Goal: Task Accomplishment & Management: Manage account settings

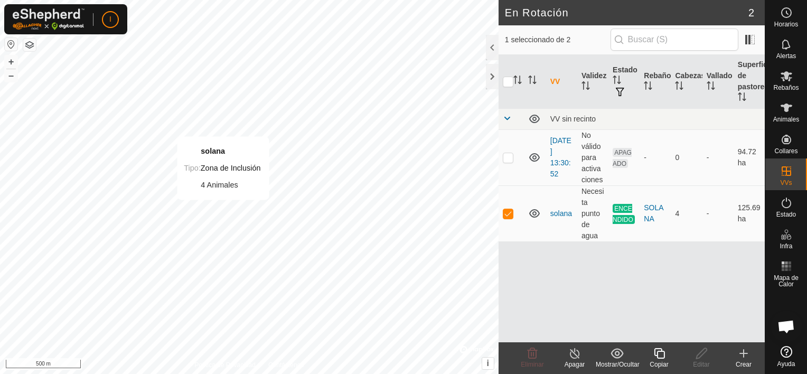
checkbox input "false"
click at [29, 46] on button "button" at bounding box center [29, 45] width 13 height 13
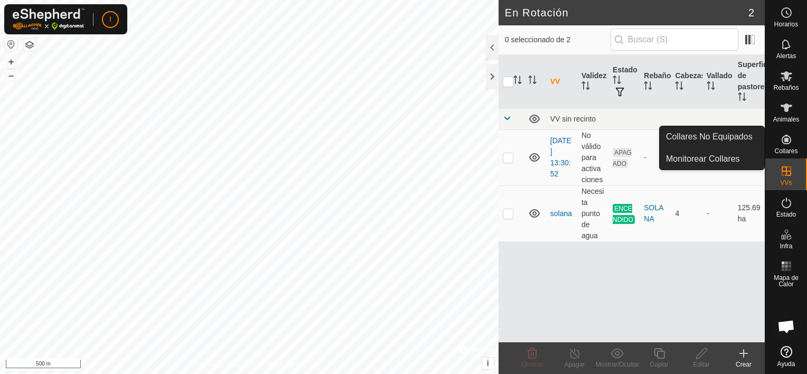
click at [788, 139] on icon at bounding box center [786, 139] width 13 height 13
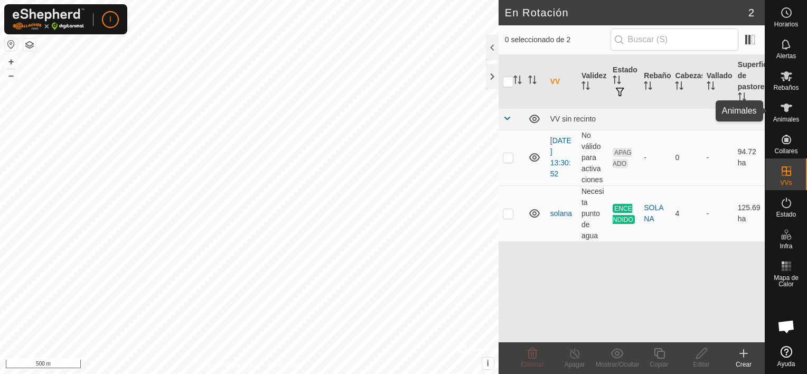
click at [785, 106] on icon at bounding box center [787, 108] width 12 height 8
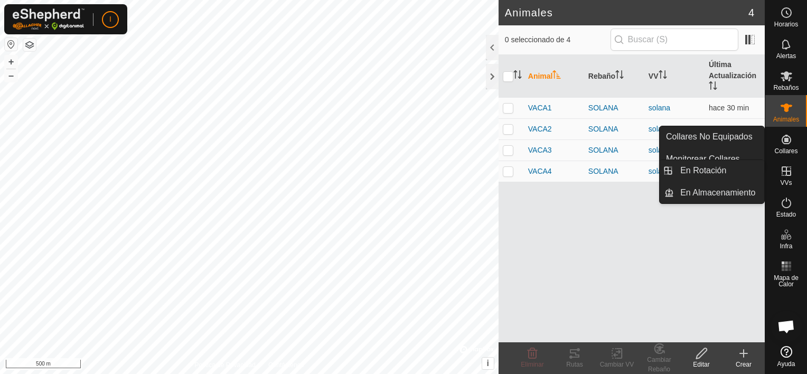
click at [791, 171] on icon at bounding box center [786, 171] width 13 height 13
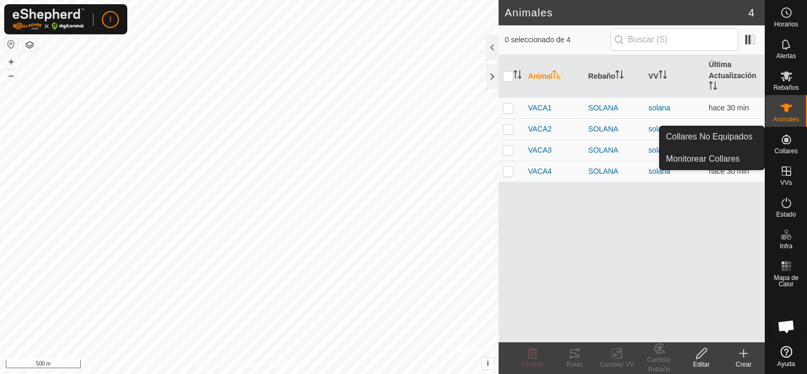
click at [787, 145] on icon at bounding box center [786, 139] width 13 height 13
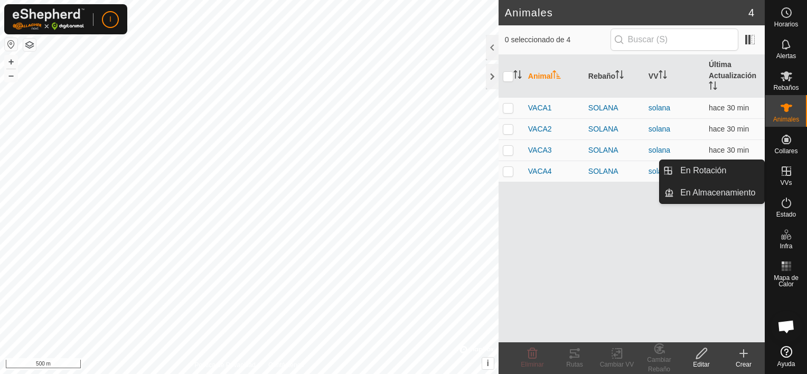
click at [786, 174] on icon at bounding box center [787, 171] width 10 height 10
click at [784, 176] on icon at bounding box center [786, 171] width 13 height 13
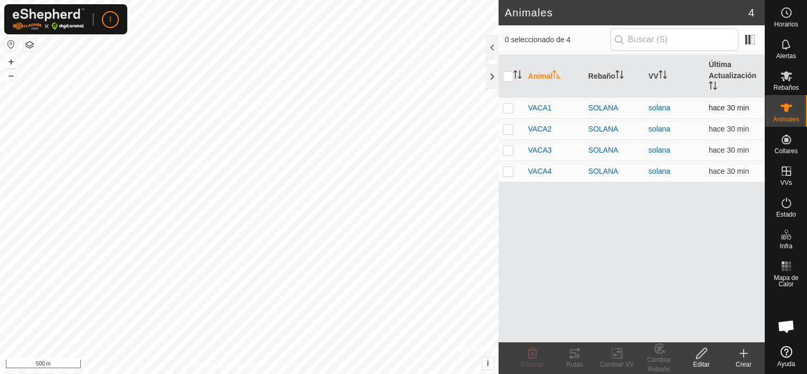
click at [507, 107] on p-checkbox at bounding box center [508, 108] width 11 height 8
checkbox input "true"
click at [507, 129] on p-checkbox at bounding box center [508, 129] width 11 height 8
checkbox input "true"
click at [507, 152] on p-checkbox at bounding box center [508, 150] width 11 height 8
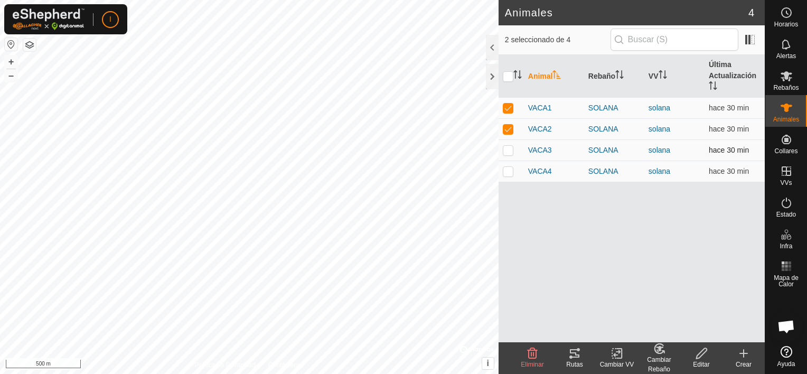
checkbox input "true"
click at [507, 171] on p-checkbox at bounding box center [508, 171] width 11 height 8
checkbox input "true"
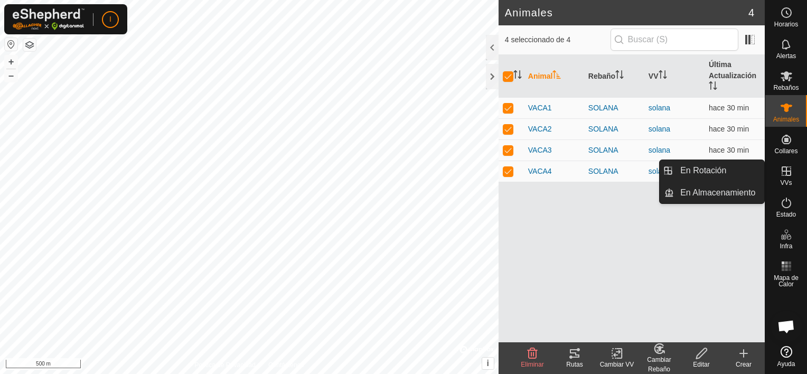
click at [789, 174] on icon at bounding box center [786, 171] width 13 height 13
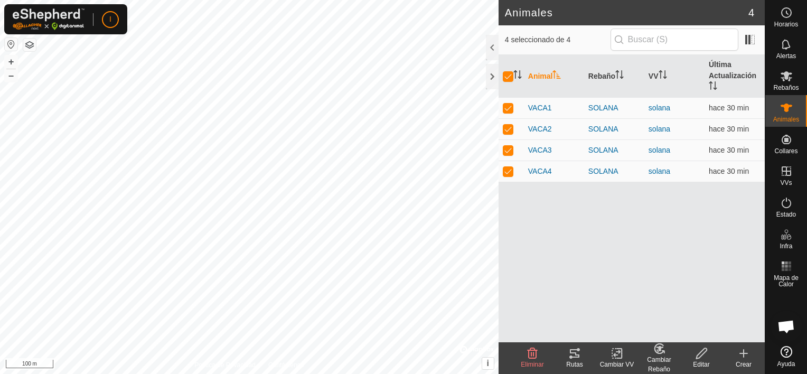
click at [617, 358] on icon at bounding box center [619, 354] width 5 height 10
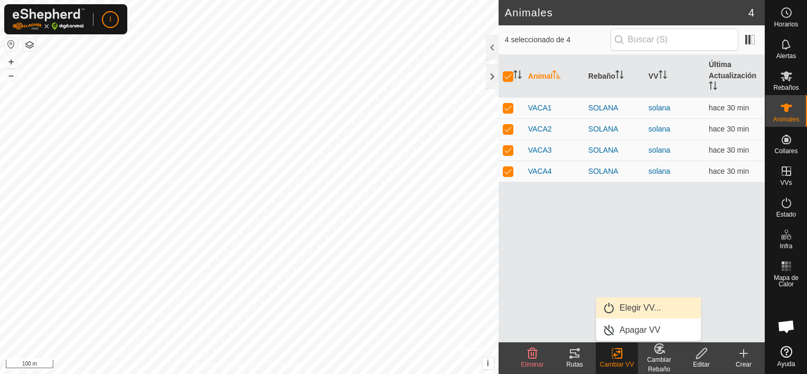
click at [640, 305] on link "Elegir VV..." at bounding box center [648, 307] width 105 height 21
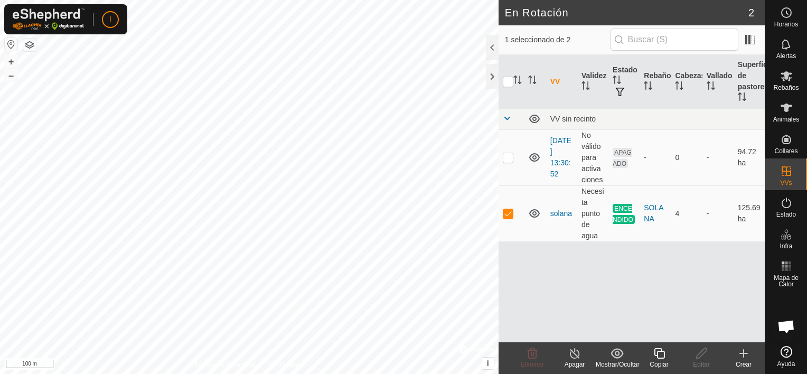
click at [575, 355] on line at bounding box center [574, 354] width 8 height 8
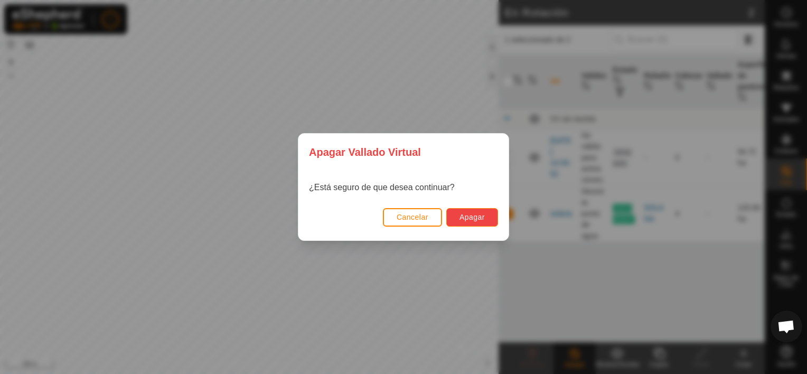
click at [478, 215] on span "Apagar" at bounding box center [471, 217] width 25 height 8
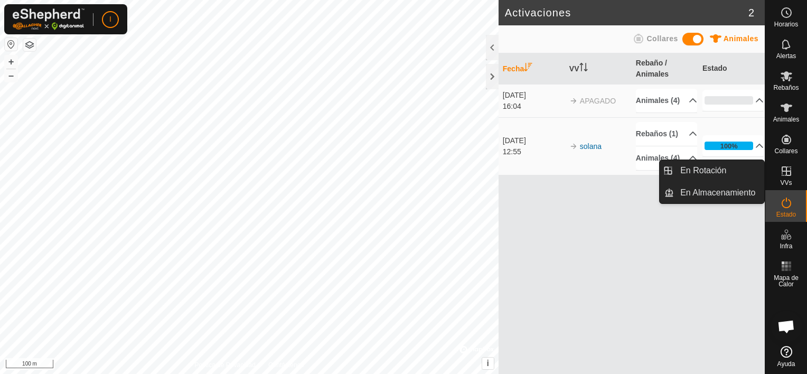
click at [785, 171] on icon at bounding box center [787, 171] width 10 height 10
click at [787, 174] on icon at bounding box center [786, 171] width 13 height 13
click at [722, 193] on link "En Almacenamiento" at bounding box center [719, 192] width 90 height 21
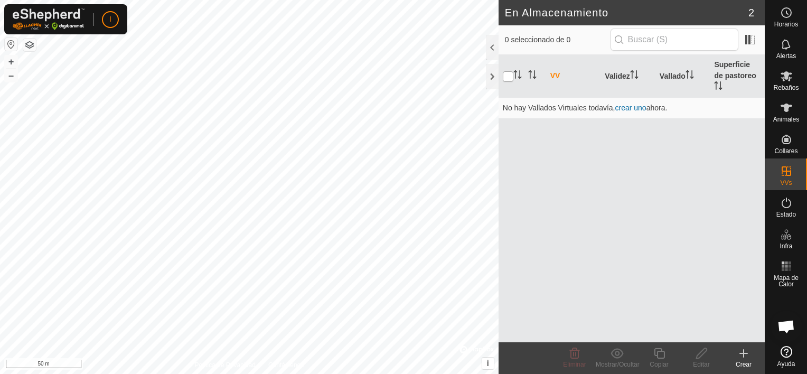
click at [509, 71] on input "checkbox" at bounding box center [508, 76] width 11 height 11
checkbox input "true"
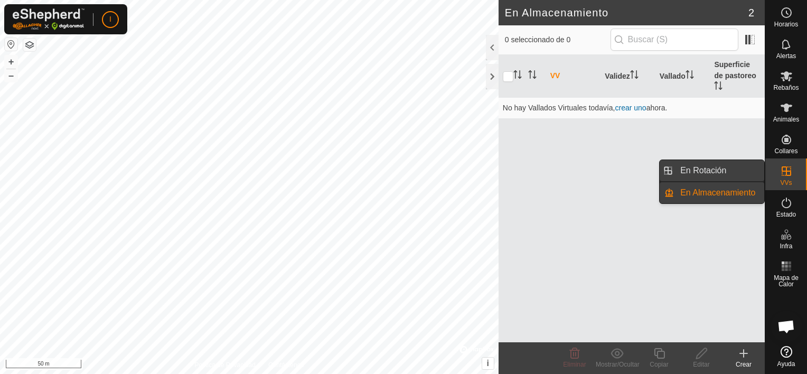
click at [719, 171] on link "En Rotación" at bounding box center [719, 170] width 90 height 21
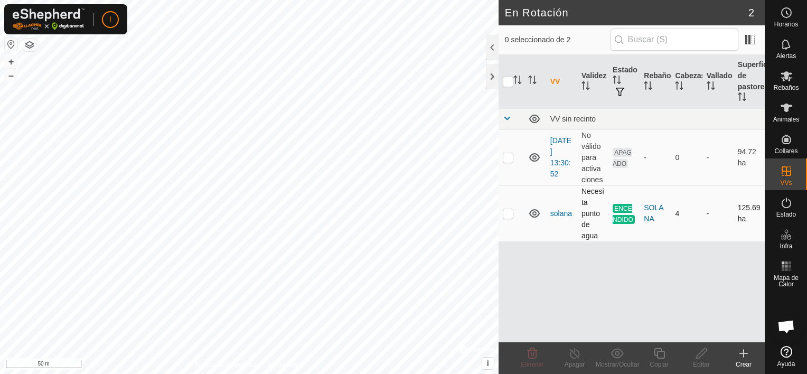
click at [504, 211] on p-checkbox at bounding box center [508, 213] width 11 height 8
checkbox input "true"
click at [572, 359] on icon at bounding box center [574, 353] width 13 height 13
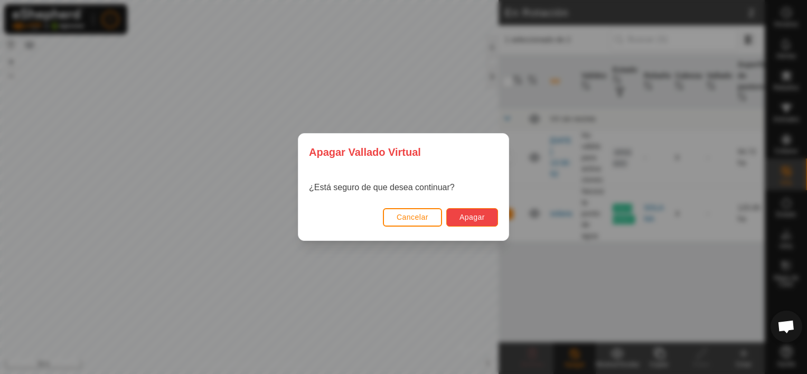
click at [471, 215] on span "Apagar" at bounding box center [471, 217] width 25 height 8
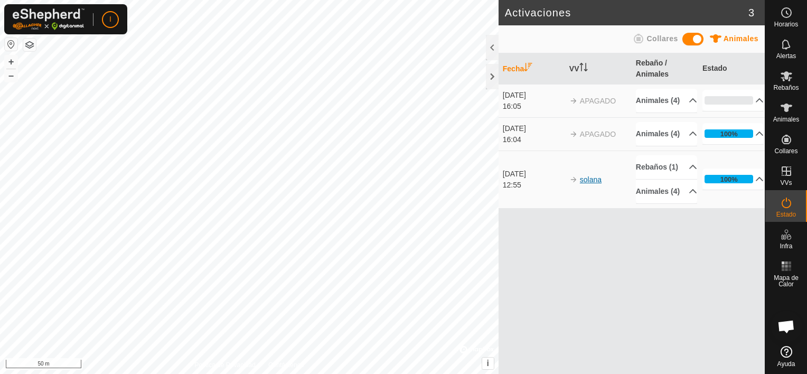
click at [589, 184] on link "solana" at bounding box center [591, 179] width 22 height 8
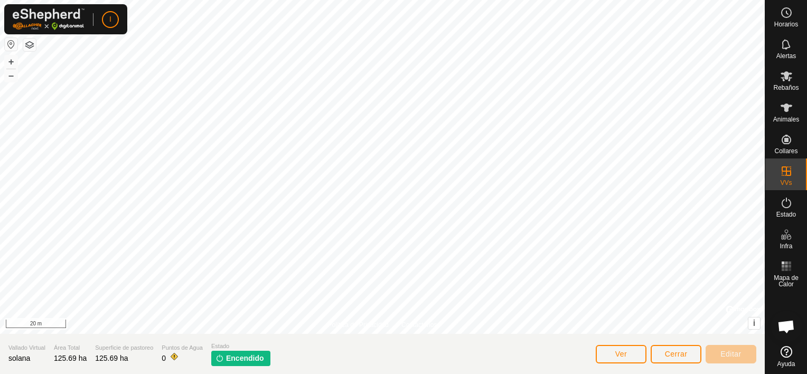
click at [218, 358] on img at bounding box center [219, 358] width 8 height 8
click at [670, 354] on span "Cerrar" at bounding box center [676, 354] width 23 height 8
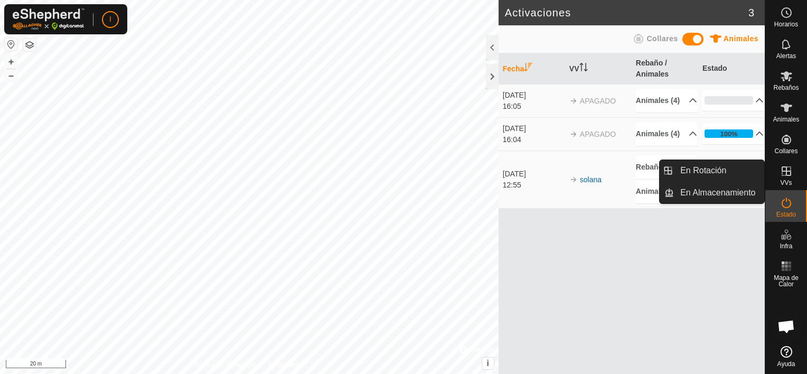
click at [789, 175] on icon at bounding box center [787, 171] width 10 height 10
click at [727, 194] on link "En Almacenamiento" at bounding box center [719, 192] width 90 height 21
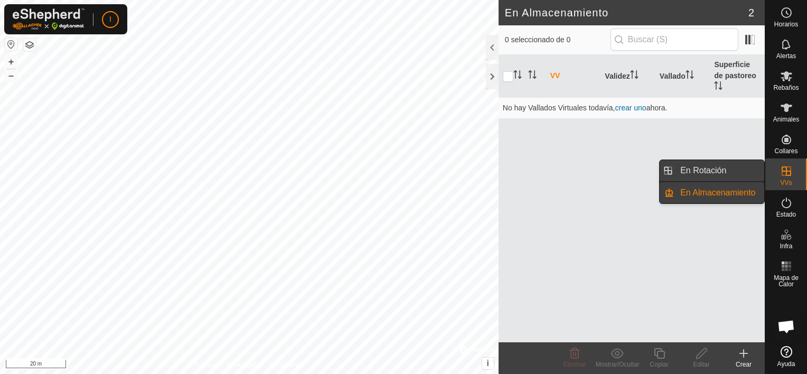
click at [693, 168] on link "En Rotación" at bounding box center [719, 170] width 90 height 21
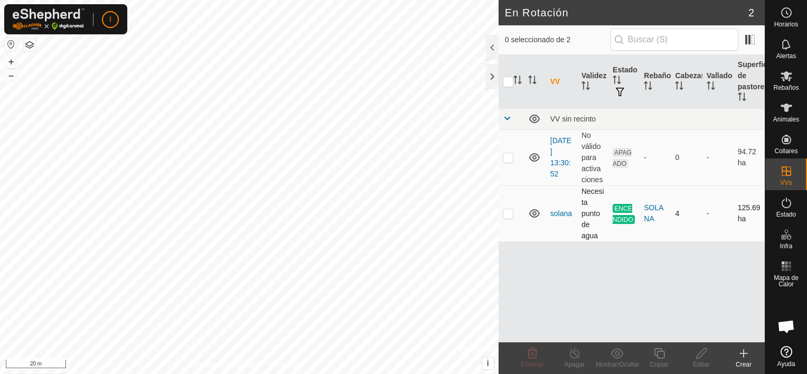
click at [505, 213] on p-checkbox at bounding box center [508, 213] width 11 height 8
checkbox input "true"
click at [573, 353] on line at bounding box center [574, 354] width 8 height 8
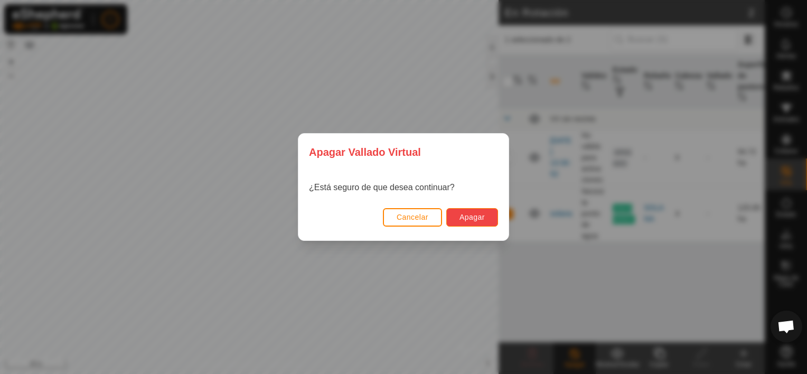
click at [472, 220] on span "Apagar" at bounding box center [471, 217] width 25 height 8
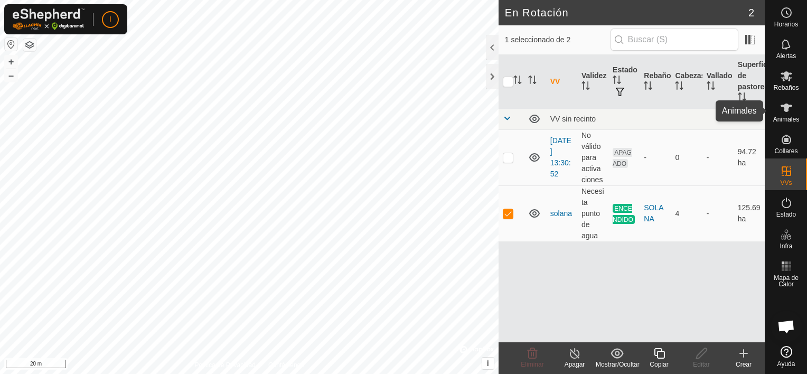
click at [790, 111] on icon at bounding box center [786, 107] width 13 height 13
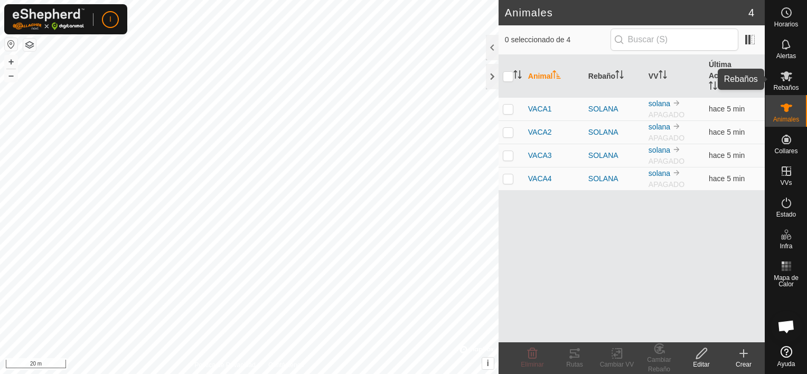
click at [787, 80] on icon at bounding box center [786, 76] width 13 height 13
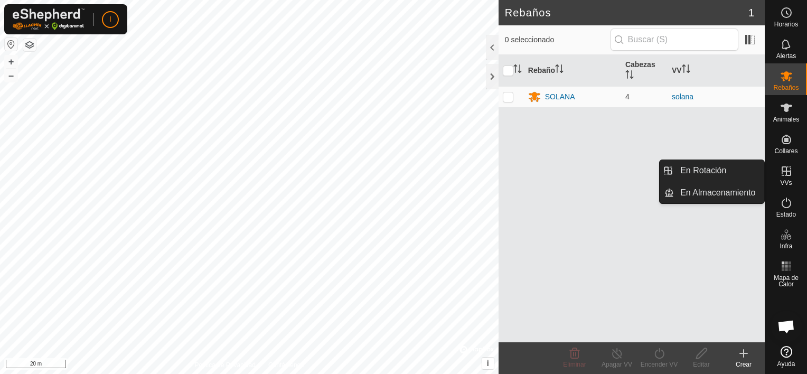
click at [787, 175] on icon at bounding box center [787, 171] width 10 height 10
click at [707, 170] on link "En Rotación" at bounding box center [719, 170] width 90 height 21
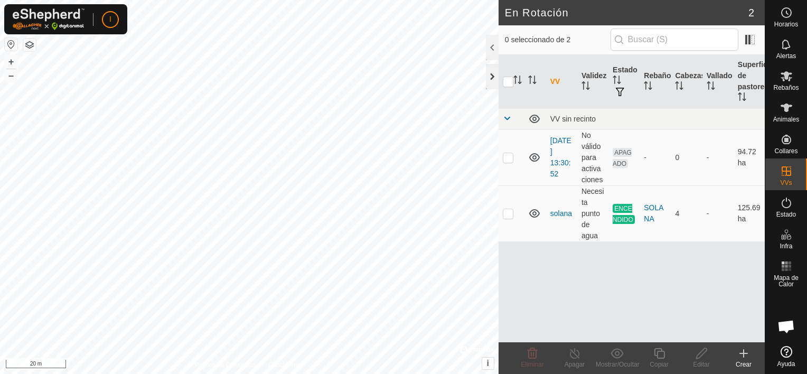
click at [492, 76] on div at bounding box center [492, 76] width 13 height 25
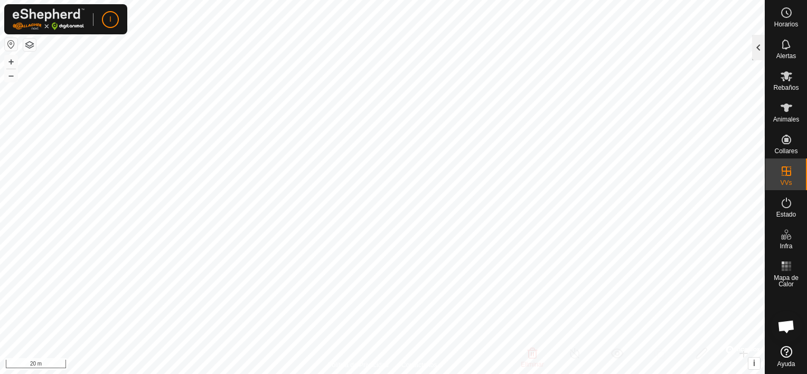
click at [758, 45] on div at bounding box center [758, 47] width 13 height 25
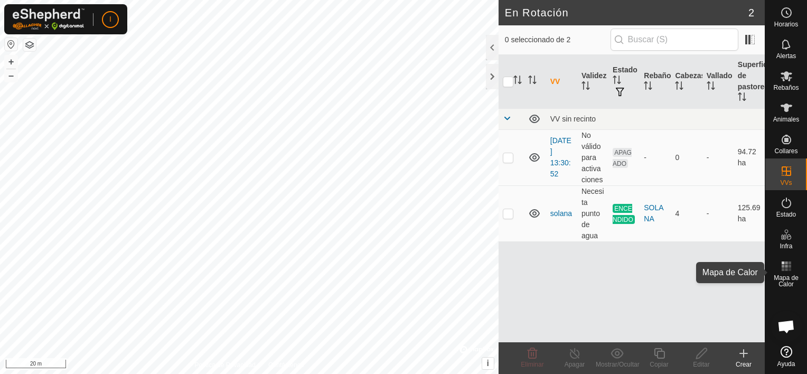
click at [787, 279] on span "Mapa de Calor" at bounding box center [786, 281] width 36 height 13
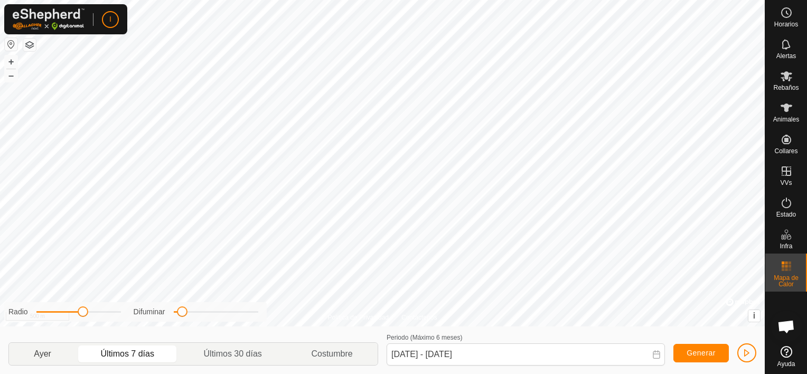
click at [41, 356] on p-togglebutton "Ayer" at bounding box center [42, 354] width 67 height 22
type input "[DATE] - [DATE]"
click at [786, 108] on icon at bounding box center [787, 108] width 12 height 8
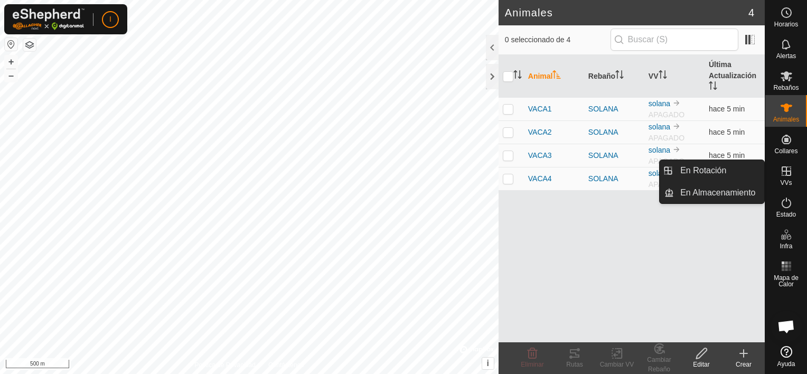
click at [785, 172] on icon at bounding box center [786, 171] width 13 height 13
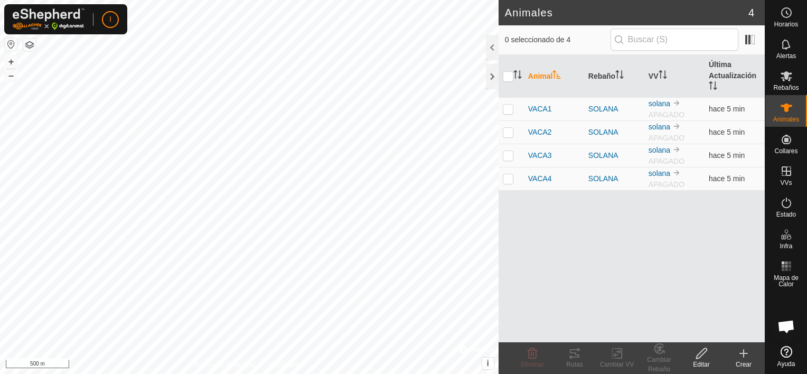
click at [699, 354] on icon at bounding box center [701, 353] width 13 height 13
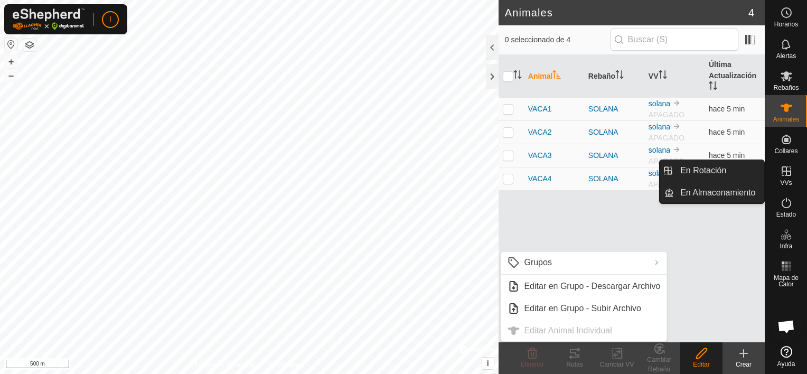
click at [784, 171] on icon at bounding box center [787, 171] width 10 height 10
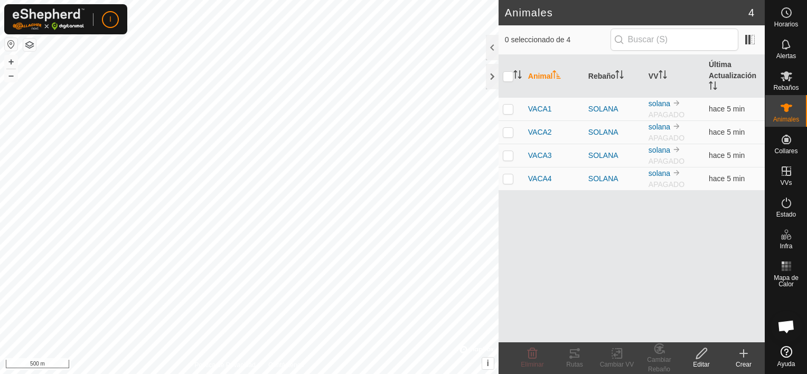
click at [699, 360] on div "Editar" at bounding box center [701, 365] width 42 height 10
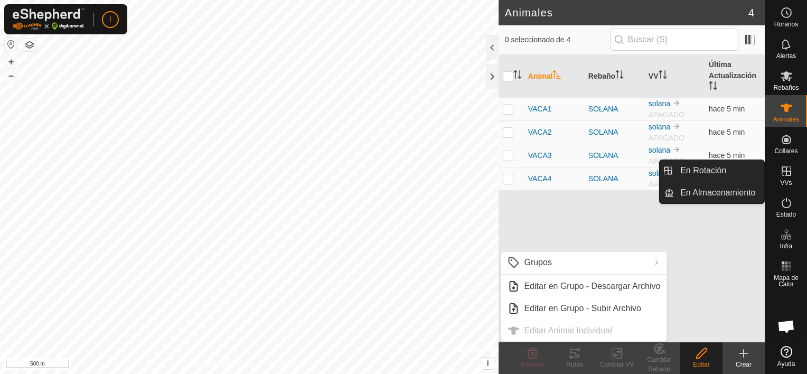
click at [783, 178] on es-virtualpaddocks-svg-icon at bounding box center [786, 171] width 19 height 17
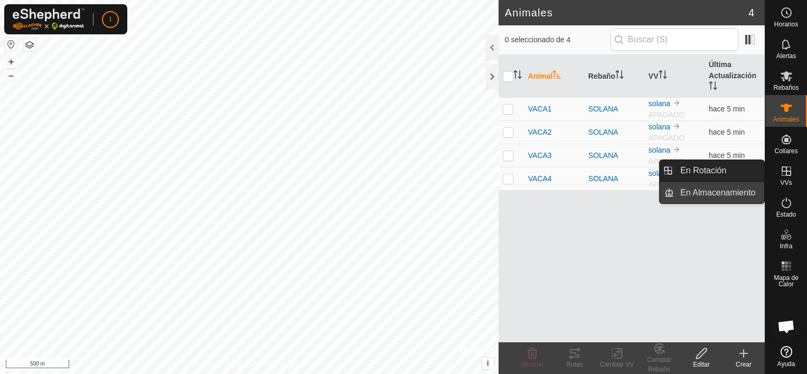
click at [735, 191] on link "En Almacenamiento" at bounding box center [719, 192] width 90 height 21
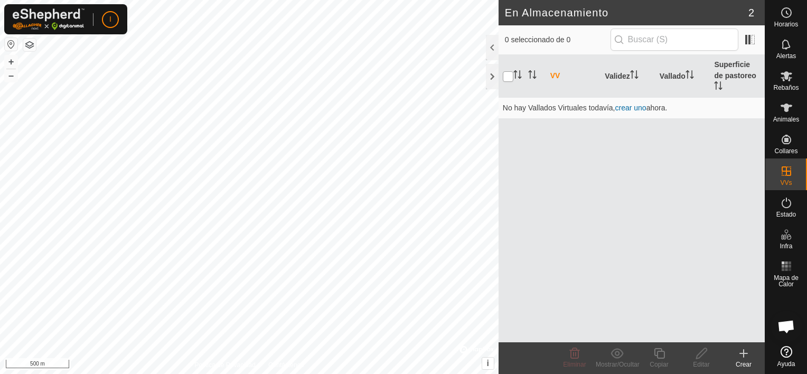
click at [507, 73] on input "checkbox" at bounding box center [508, 76] width 11 height 11
checkbox input "true"
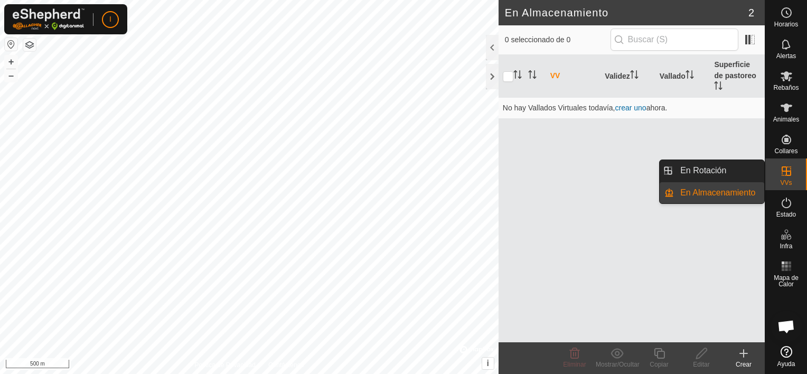
click at [780, 183] on span "VVs" at bounding box center [786, 183] width 12 height 6
click at [717, 169] on link "En Rotación" at bounding box center [719, 170] width 90 height 21
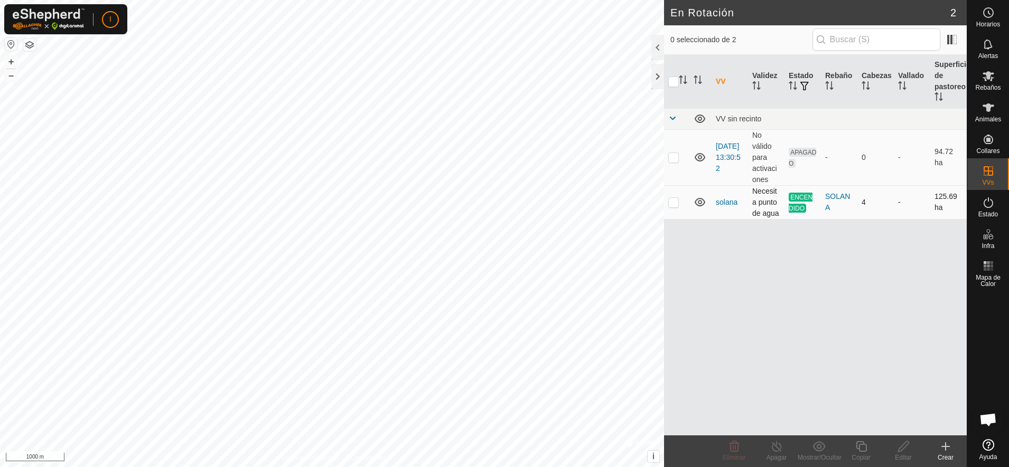
click at [673, 203] on p-checkbox at bounding box center [673, 202] width 11 height 8
checkbox input "true"
click at [806, 373] on icon at bounding box center [860, 446] width 13 height 13
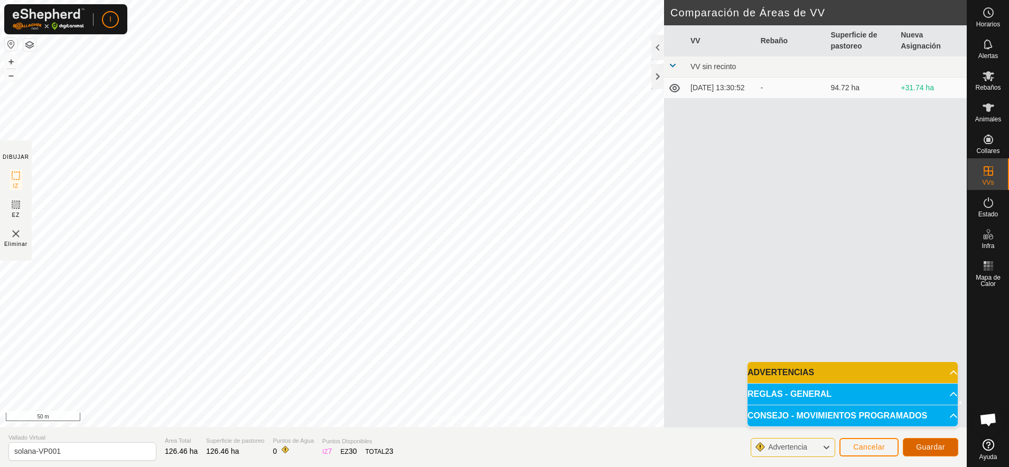
click at [806, 373] on span "Guardar" at bounding box center [930, 447] width 29 height 8
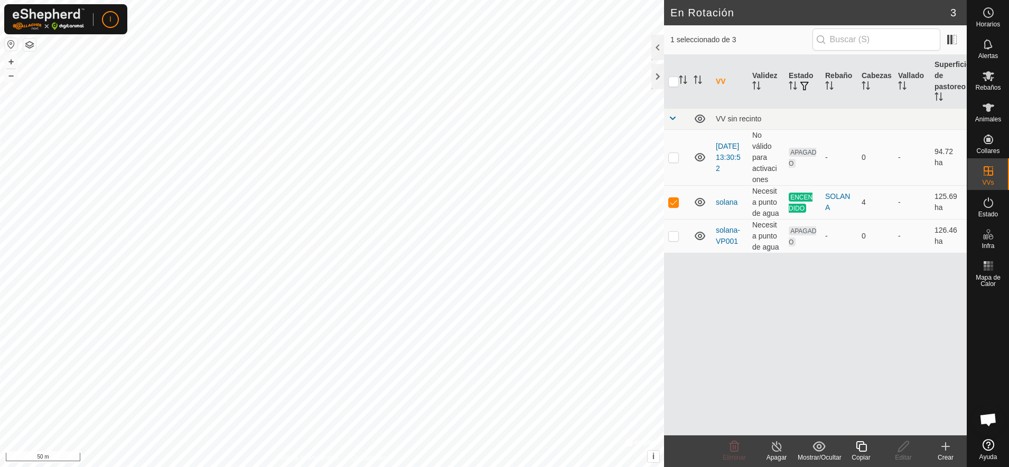
checkbox input "false"
checkbox input "true"
checkbox input "false"
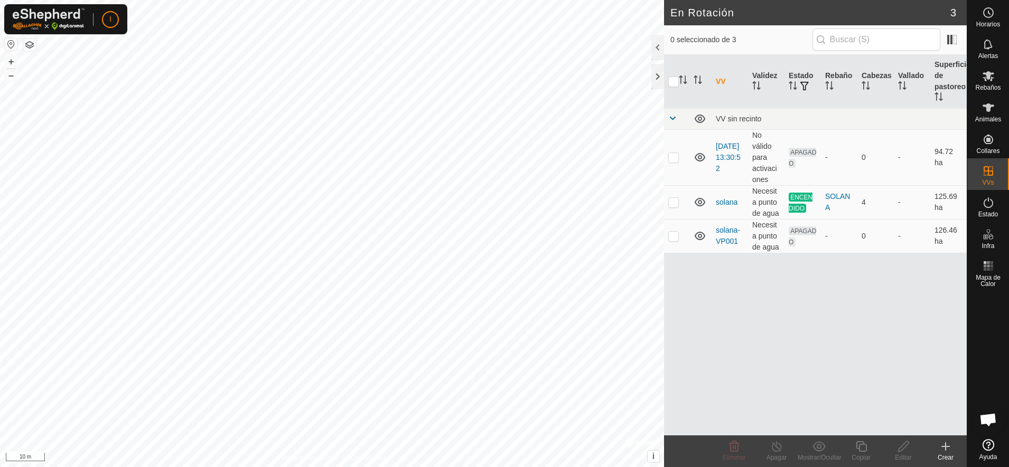
checkbox input "true"
click at [806, 373] on icon at bounding box center [903, 446] width 13 height 13
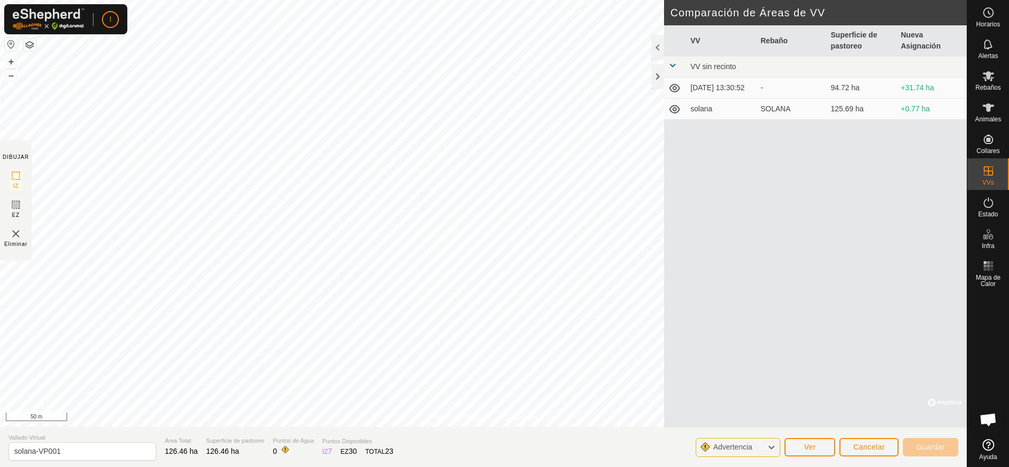
click at [770, 373] on icon at bounding box center [771, 448] width 8 height 14
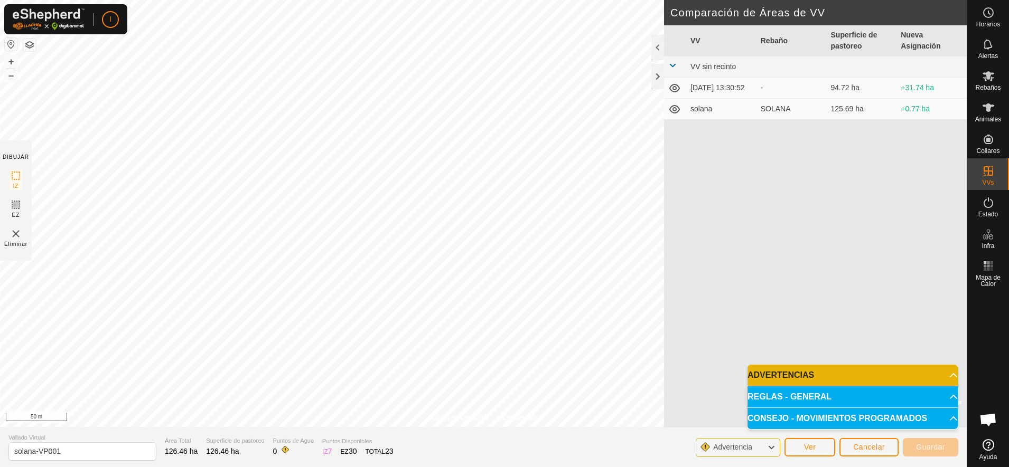
click at [770, 373] on icon at bounding box center [771, 448] width 8 height 14
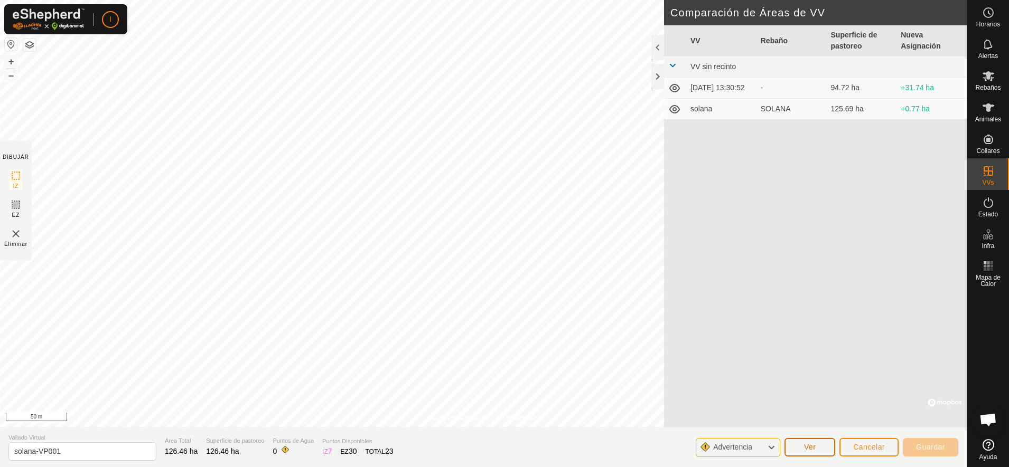
click at [806, 373] on span "Ver" at bounding box center [810, 447] width 12 height 8
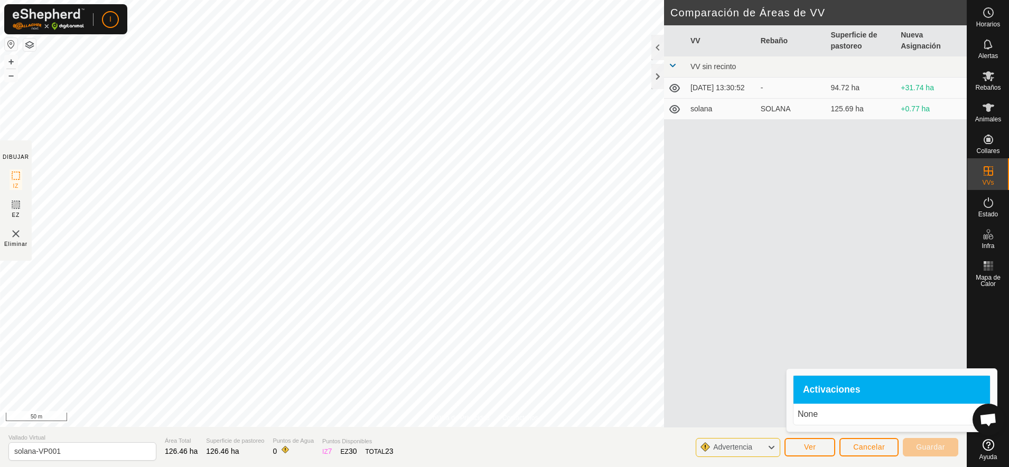
click at [735, 324] on div "VV Rebaño Superficie de pastoreo Nueva Asignación VV sin recinto [DATE] 13:30:5…" at bounding box center [815, 226] width 303 height 402
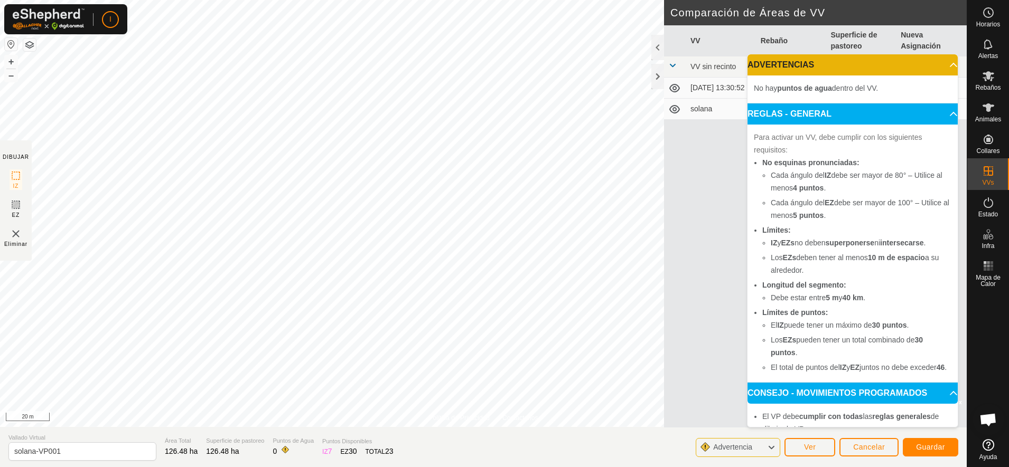
click at [725, 373] on div "VV Rebaño Superficie de pastoreo Nueva Asignación VV sin recinto [DATE] 13:30:5…" at bounding box center [815, 226] width 303 height 402
click at [806, 373] on span "Guardar" at bounding box center [930, 447] width 29 height 8
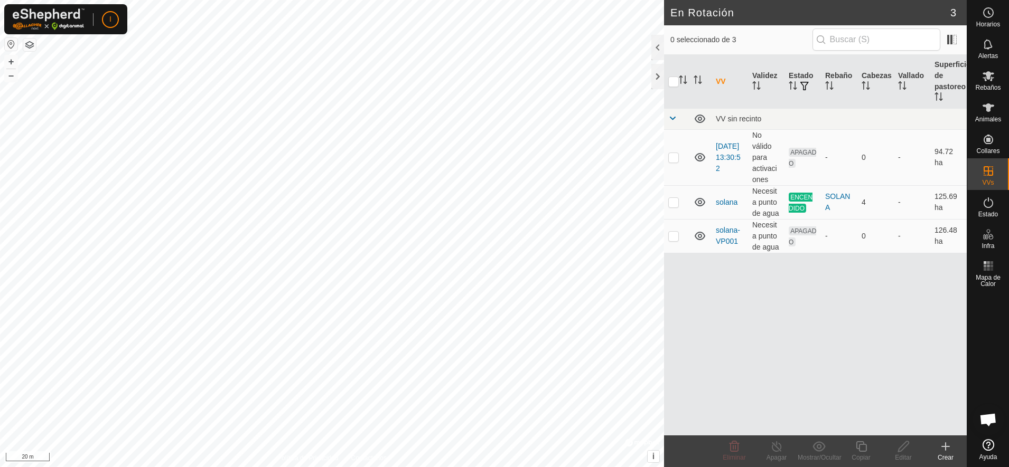
click at [673, 238] on p-checkbox at bounding box center [673, 236] width 11 height 8
checkbox input "true"
click at [671, 203] on p-checkbox at bounding box center [673, 202] width 11 height 8
checkbox input "true"
click at [668, 238] on p-checkbox at bounding box center [673, 236] width 11 height 8
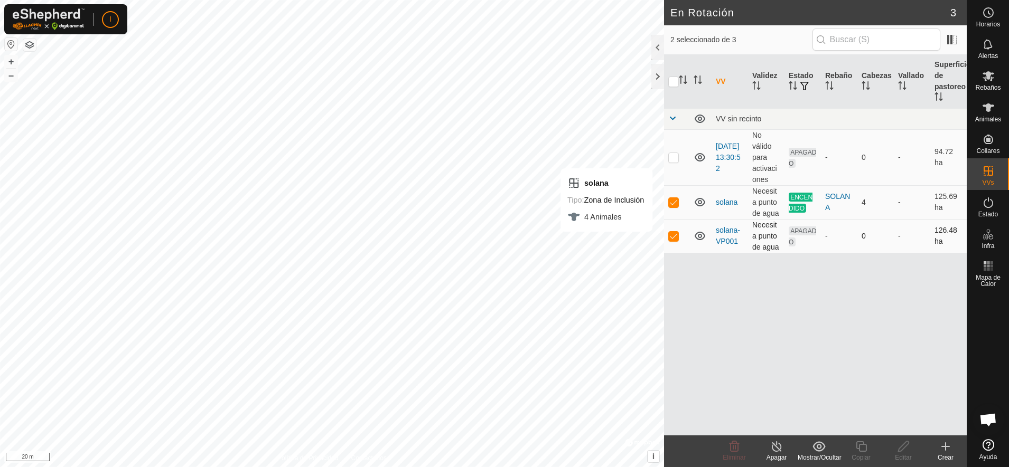
checkbox input "false"
click at [675, 203] on p-checkbox at bounding box center [673, 202] width 11 height 8
checkbox input "false"
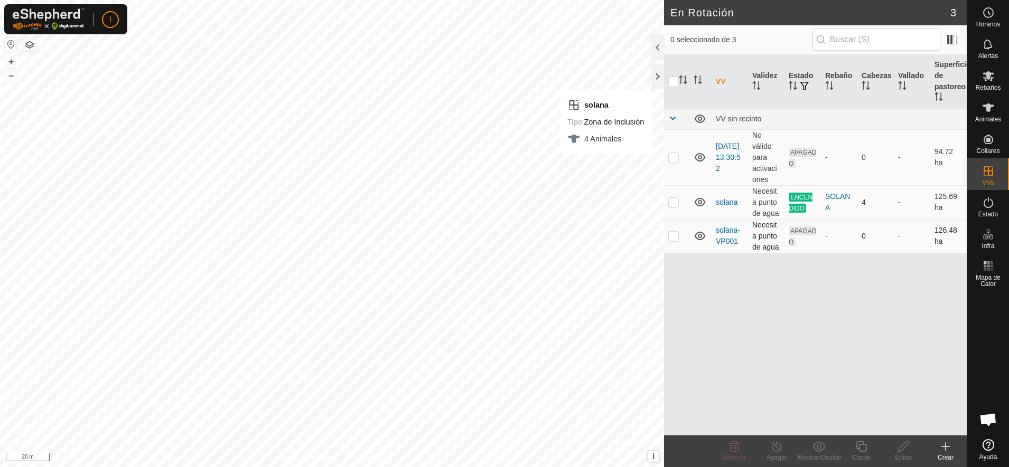
click at [671, 236] on p-checkbox at bounding box center [673, 236] width 11 height 8
checkbox input "true"
checkbox input "false"
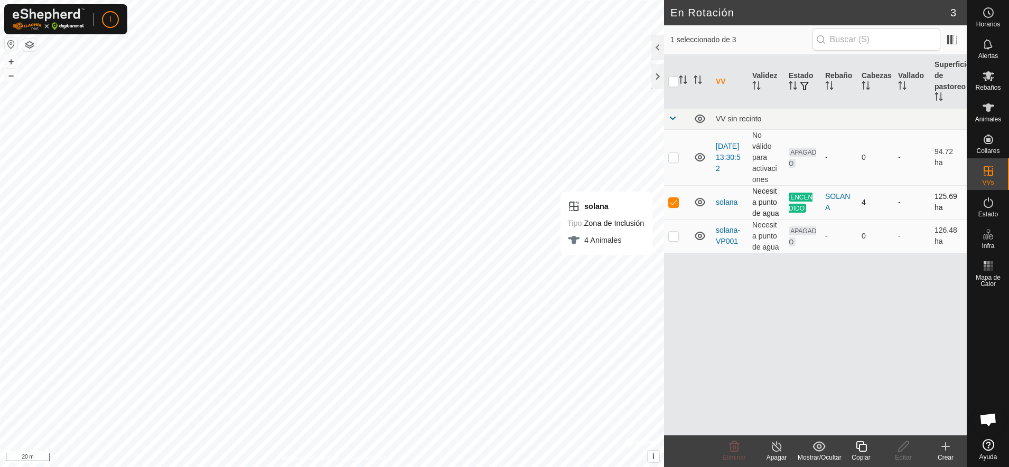
click at [673, 199] on p-checkbox at bounding box center [673, 202] width 11 height 8
checkbox input "false"
click at [672, 236] on p-checkbox at bounding box center [673, 236] width 11 height 8
click at [675, 233] on p-checkbox at bounding box center [673, 236] width 11 height 8
checkbox input "false"
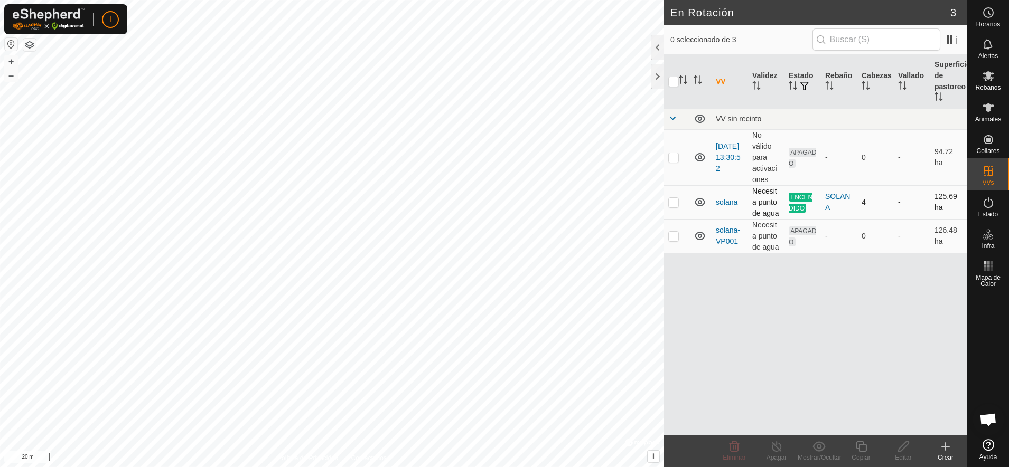
click at [673, 203] on p-checkbox at bounding box center [673, 202] width 11 height 8
click at [674, 202] on p-checkbox at bounding box center [673, 202] width 11 height 8
checkbox input "false"
click at [675, 239] on p-checkbox at bounding box center [673, 236] width 11 height 8
click at [673, 235] on p-checkbox at bounding box center [673, 236] width 11 height 8
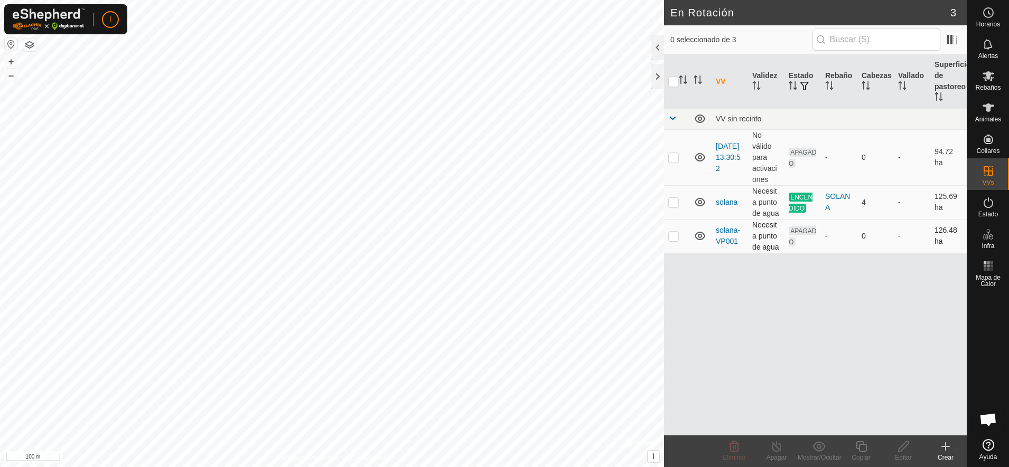
click at [673, 235] on p-checkbox at bounding box center [673, 236] width 11 height 8
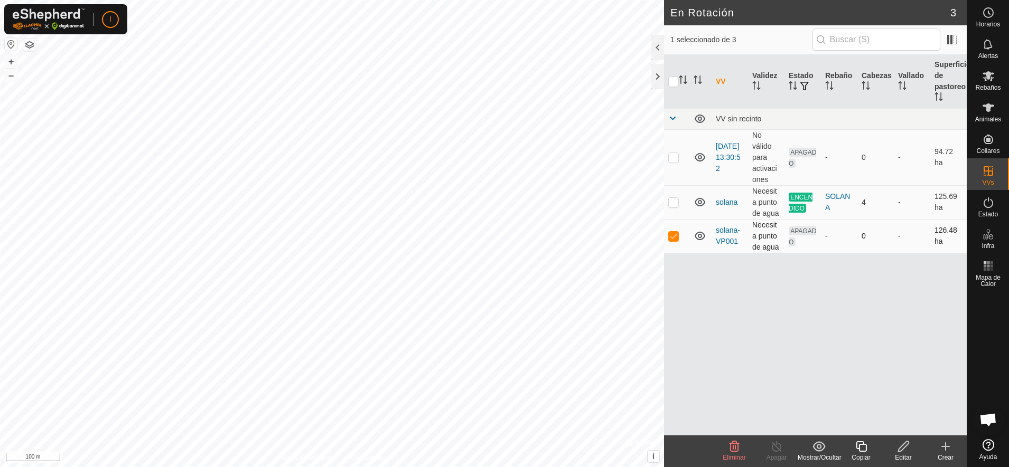
click at [673, 235] on p-checkbox at bounding box center [673, 236] width 11 height 8
click at [673, 236] on p-checkbox at bounding box center [673, 236] width 11 height 8
checkbox input "true"
click at [806, 115] on es-animals-svg-icon at bounding box center [988, 107] width 19 height 17
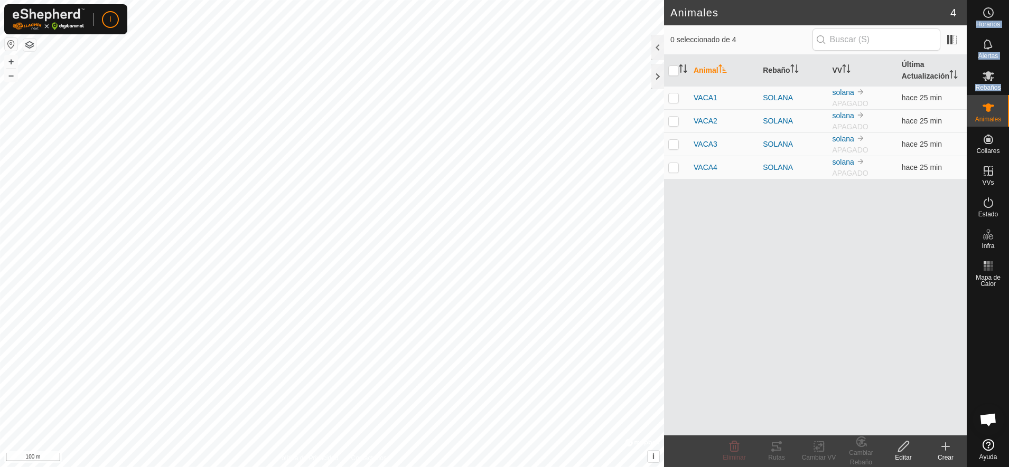
click at [806, 80] on html "I Horarios Alertas Rebaños Animales Collares VVs Estado Infra Mapa de Calor Ayu…" at bounding box center [504, 233] width 1009 height 467
click at [806, 83] on es-mob-svg-icon at bounding box center [988, 76] width 19 height 17
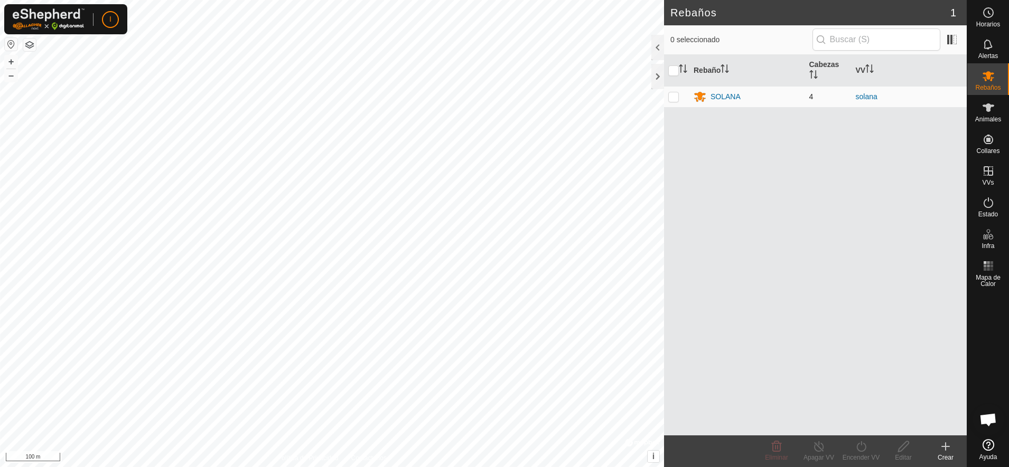
click at [674, 96] on p-checkbox at bounding box center [673, 96] width 11 height 8
checkbox input "true"
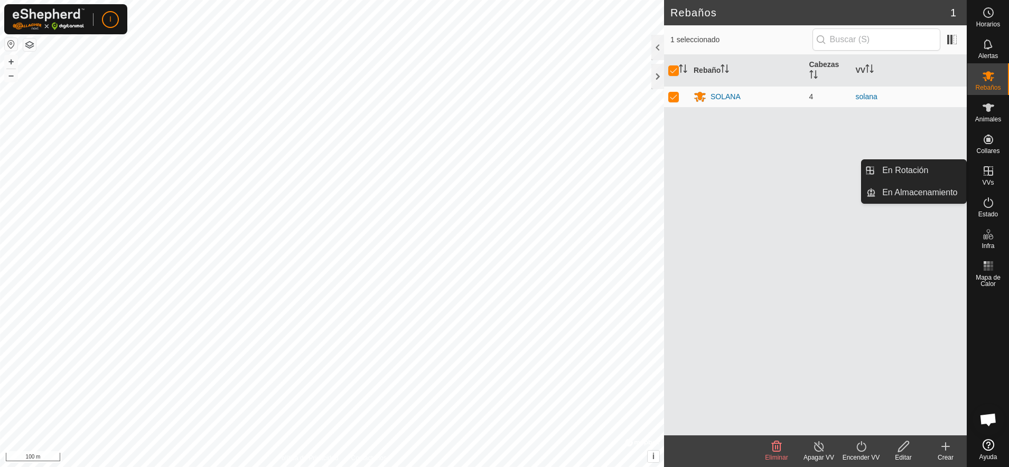
click at [806, 171] on icon at bounding box center [988, 171] width 10 height 10
click at [806, 171] on link "En Rotación" at bounding box center [921, 170] width 90 height 21
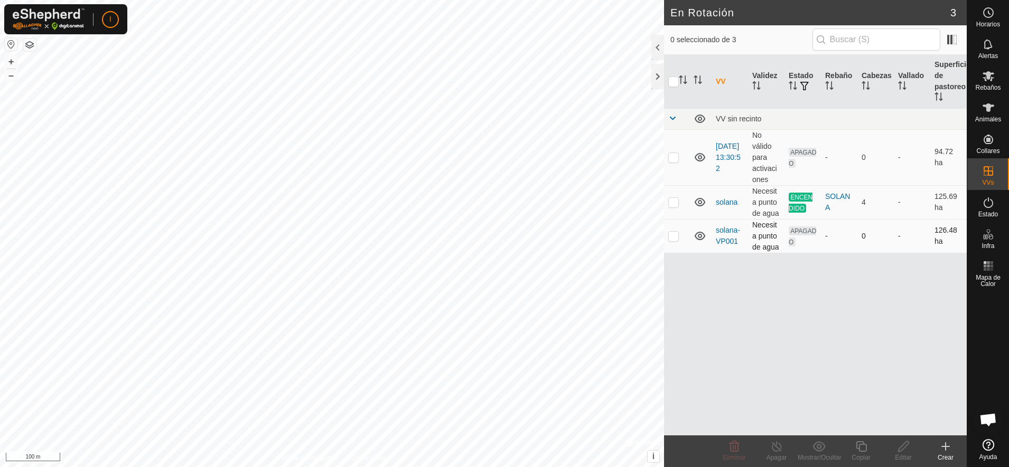
click at [671, 238] on p-checkbox at bounding box center [673, 236] width 11 height 8
checkbox input "true"
click at [806, 214] on span "Estado" at bounding box center [988, 214] width 20 height 6
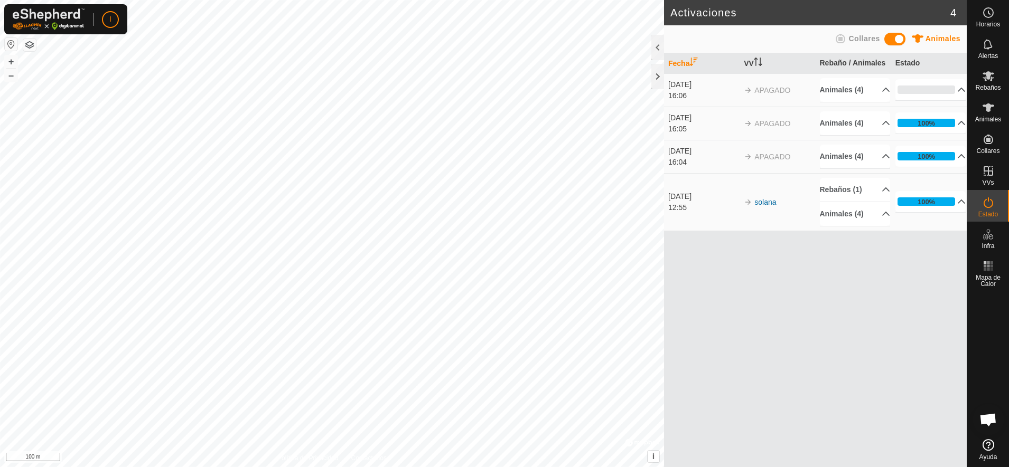
click at [806, 285] on div "Fecha VV Rebaño / Animales Estado [DATE] 16:06 APAGADO Animales (4) VACA2 VACA4…" at bounding box center [815, 260] width 303 height 414
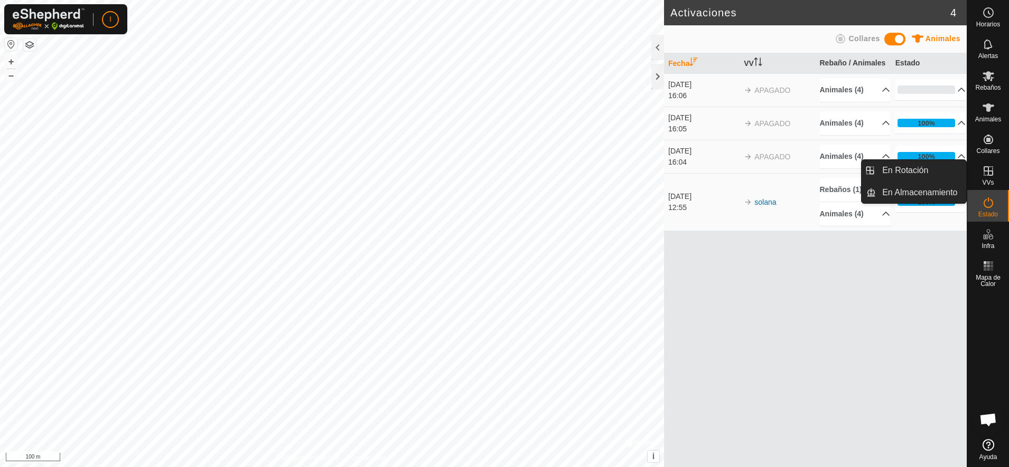
click at [806, 173] on icon at bounding box center [988, 171] width 10 height 10
click at [806, 194] on link "En Almacenamiento" at bounding box center [921, 192] width 90 height 21
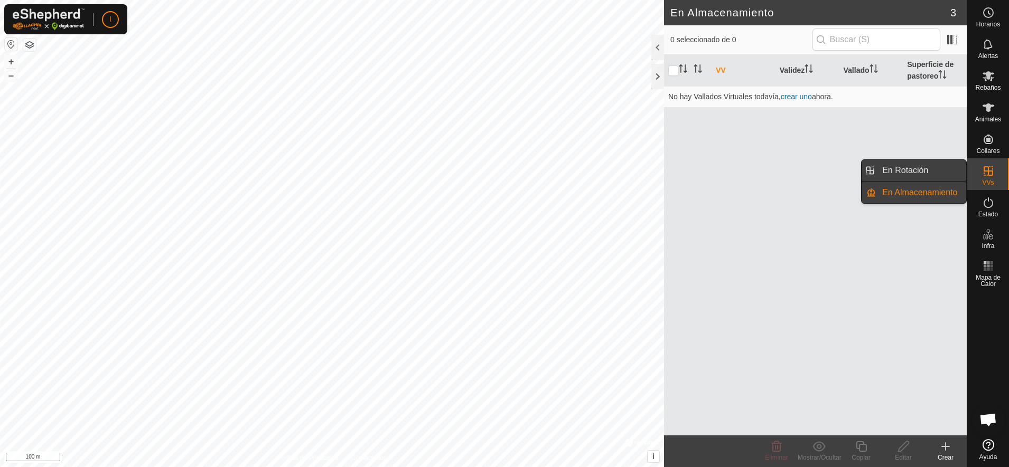
click at [806, 169] on link "En Rotación" at bounding box center [921, 170] width 90 height 21
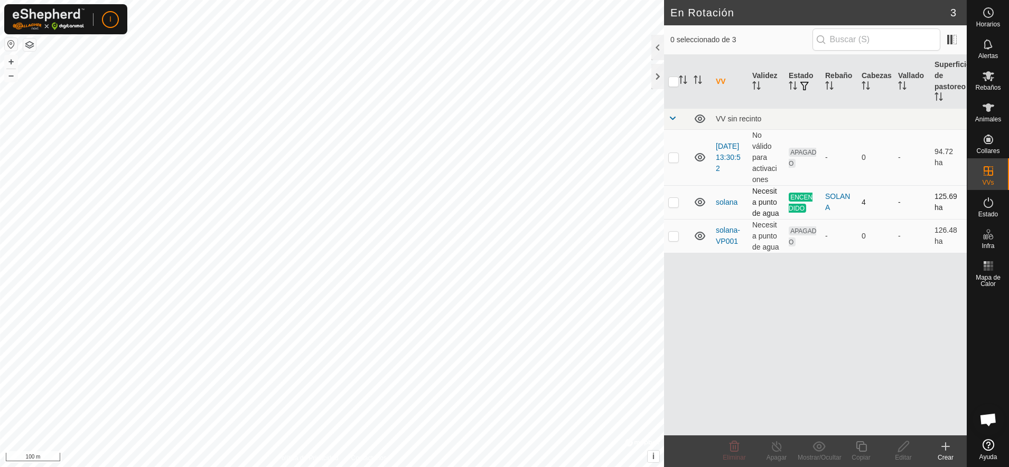
click at [673, 202] on p-checkbox at bounding box center [673, 202] width 11 height 8
checkbox input "false"
click at [673, 239] on p-checkbox at bounding box center [673, 236] width 11 height 8
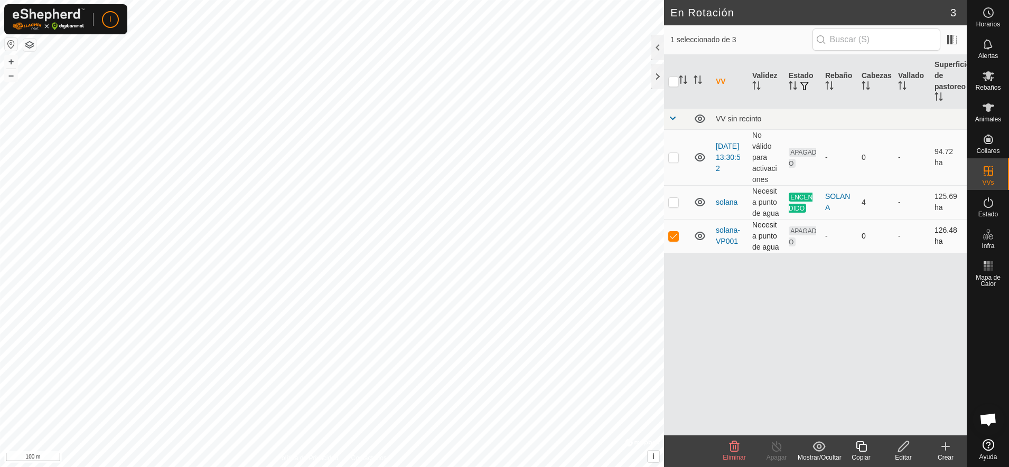
checkbox input "false"
click at [672, 202] on p-checkbox at bounding box center [673, 202] width 11 height 8
checkbox input "true"
click at [772, 373] on icon at bounding box center [776, 446] width 13 height 13
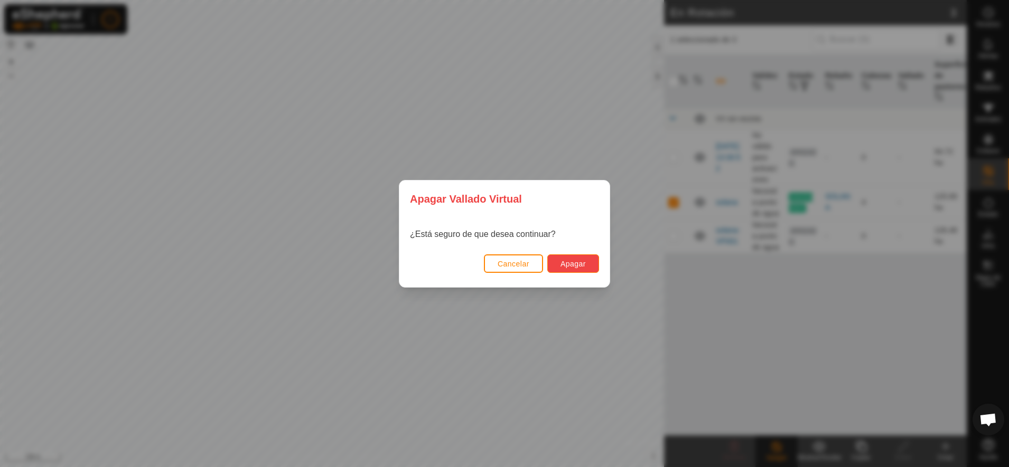
click at [573, 261] on span "Apagar" at bounding box center [572, 264] width 25 height 8
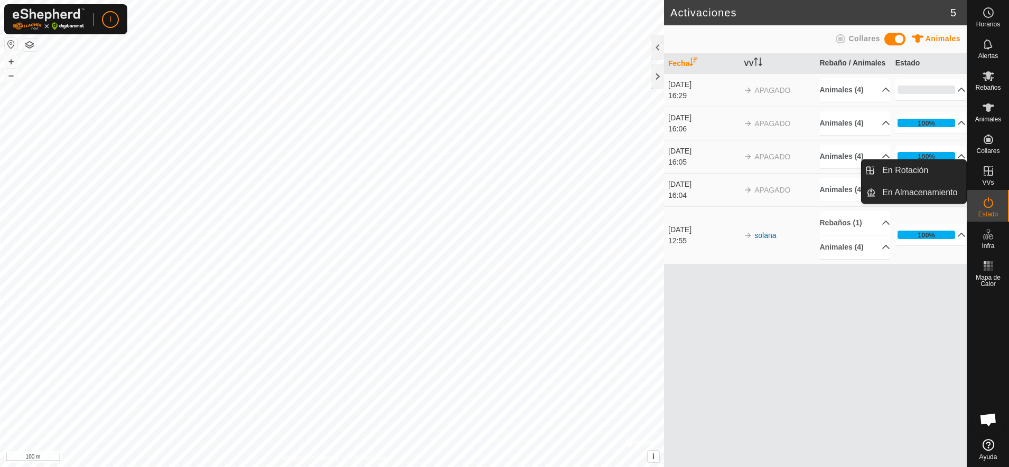
click at [806, 171] on icon at bounding box center [988, 171] width 10 height 10
click at [806, 173] on icon at bounding box center [988, 171] width 13 height 13
click at [806, 192] on link "En Almacenamiento" at bounding box center [921, 192] width 90 height 21
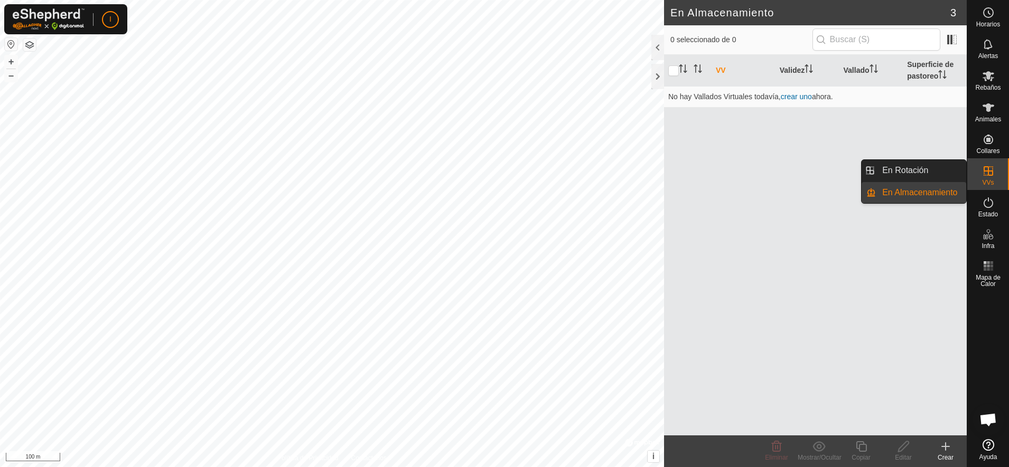
click at [806, 174] on icon at bounding box center [988, 171] width 13 height 13
click at [806, 169] on link "En Rotación" at bounding box center [921, 170] width 90 height 21
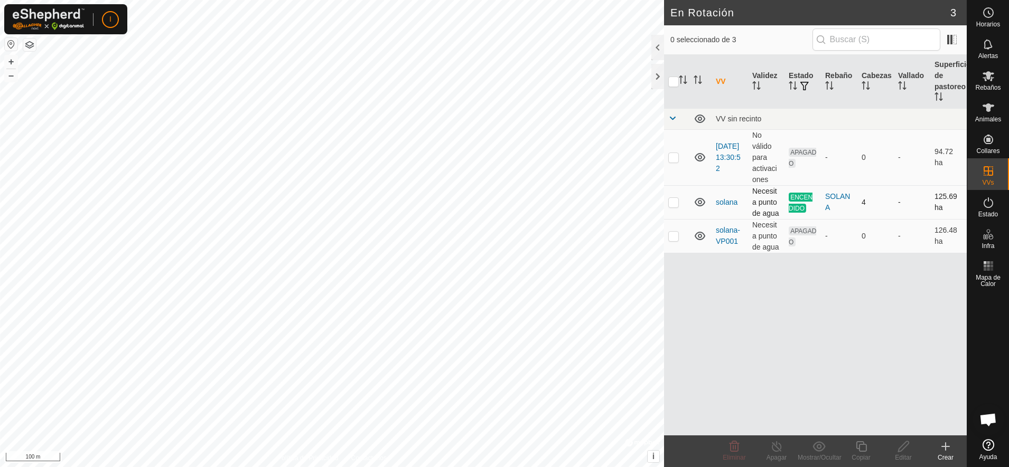
click at [673, 204] on p-checkbox at bounding box center [673, 202] width 11 height 8
checkbox input "false"
checkbox input "true"
click at [669, 203] on p-checkbox at bounding box center [673, 202] width 11 height 8
checkbox input "true"
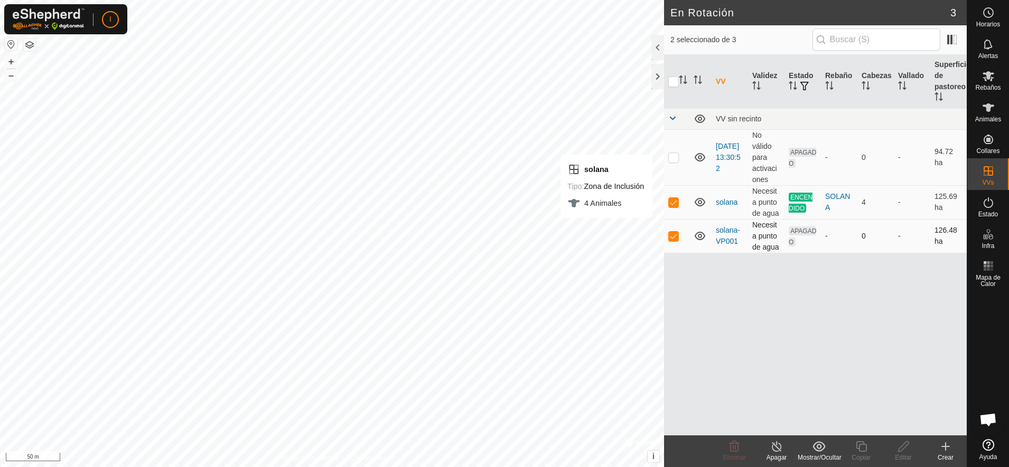
click at [672, 236] on p-checkbox at bounding box center [673, 236] width 11 height 8
checkbox input "false"
click at [806, 373] on icon at bounding box center [860, 446] width 13 height 13
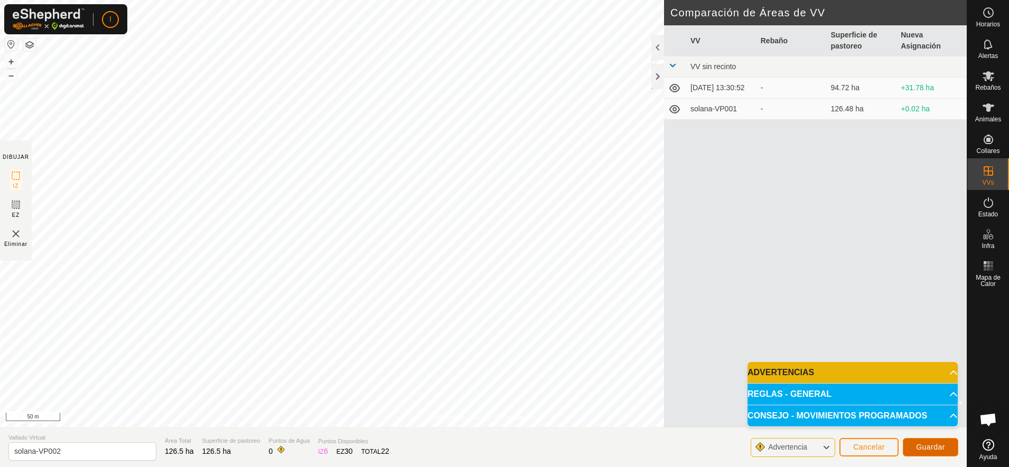
click at [806, 373] on span "Guardar" at bounding box center [930, 447] width 29 height 8
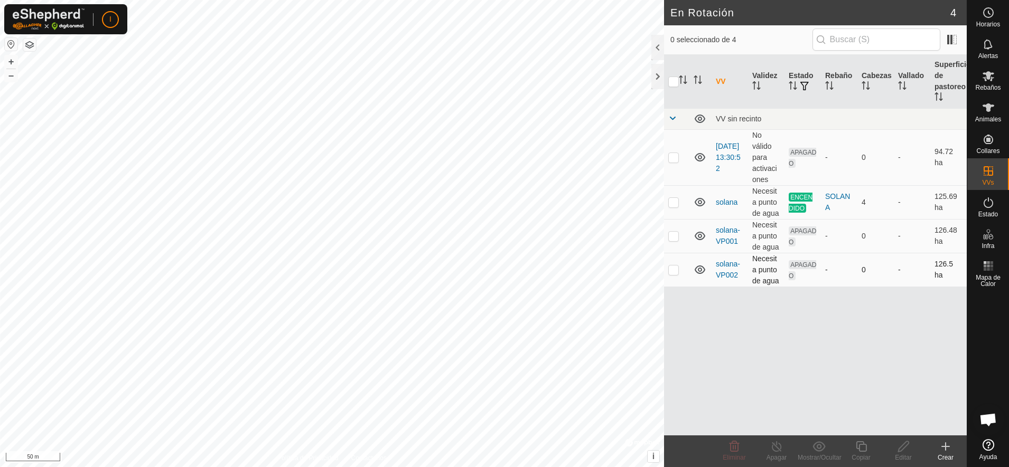
click at [673, 271] on p-checkbox at bounding box center [673, 270] width 11 height 8
checkbox input "false"
click at [676, 270] on p-checkbox at bounding box center [673, 270] width 11 height 8
checkbox input "true"
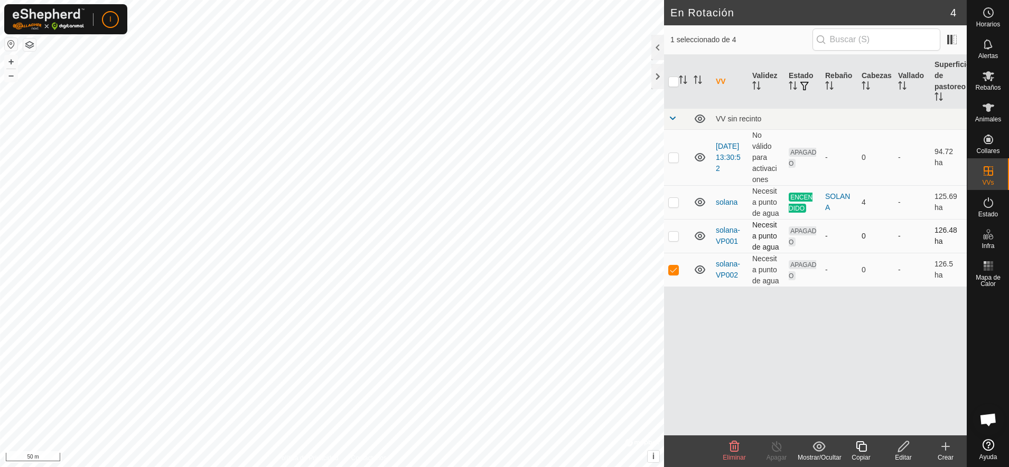
click at [673, 232] on p-tablecheckbox at bounding box center [673, 236] width 11 height 8
checkbox input "true"
click at [736, 373] on icon at bounding box center [734, 446] width 10 height 11
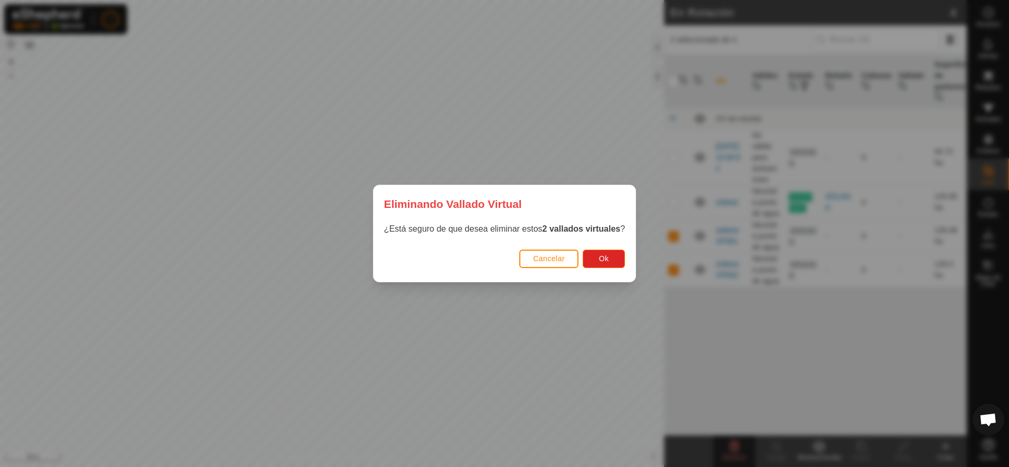
click at [552, 256] on span "Cancelar" at bounding box center [549, 259] width 32 height 8
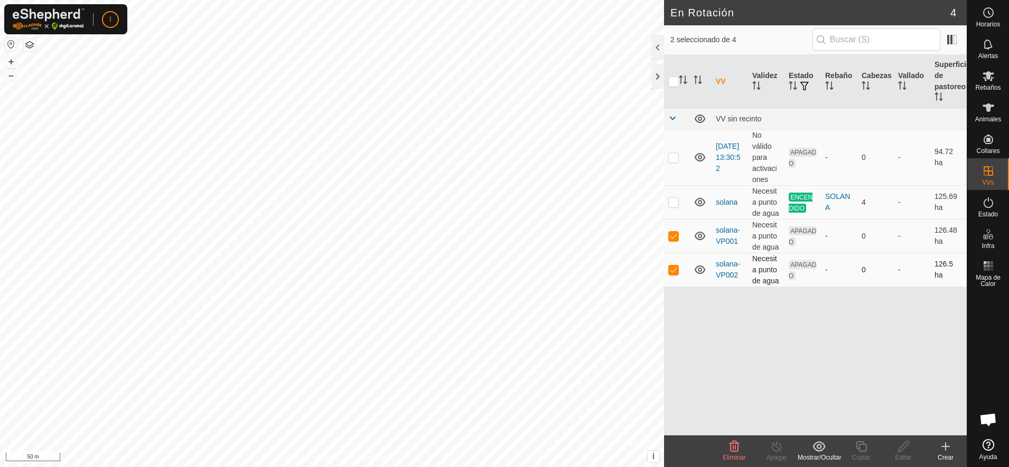
click at [674, 270] on p-checkbox at bounding box center [673, 270] width 11 height 8
checkbox input "false"
click at [737, 373] on icon at bounding box center [734, 446] width 13 height 13
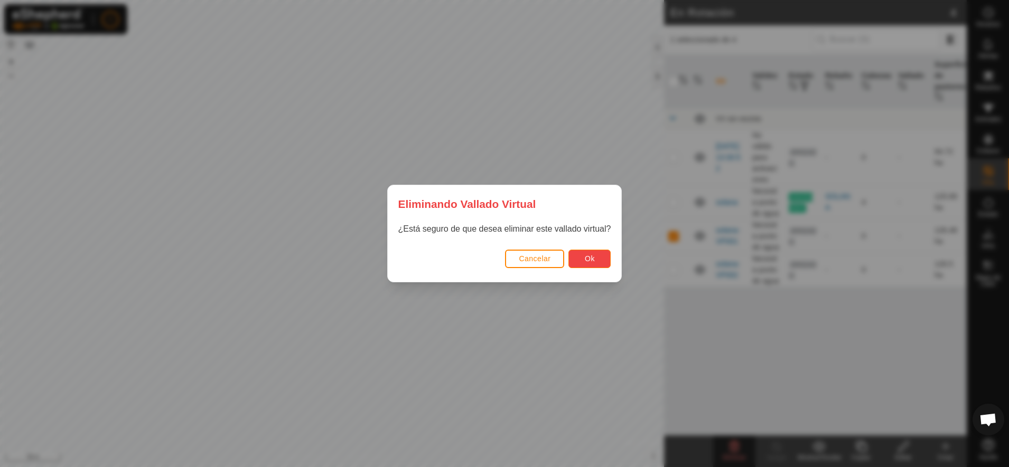
click at [596, 261] on button "Ok" at bounding box center [589, 259] width 42 height 18
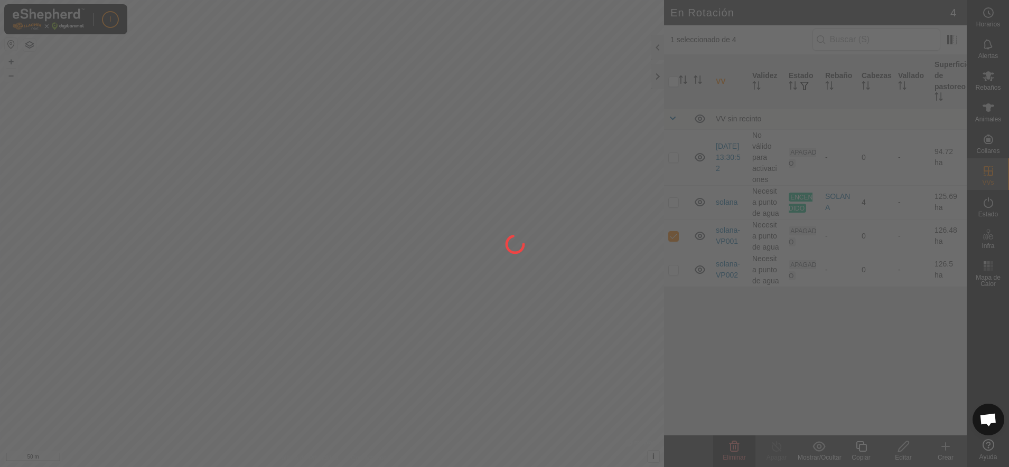
checkbox input "false"
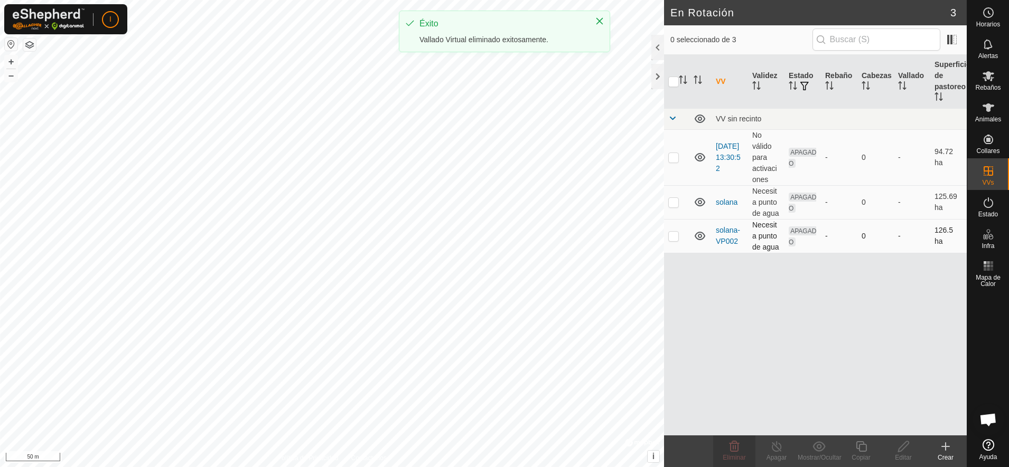
click at [674, 238] on p-checkbox at bounding box center [673, 236] width 11 height 8
checkbox input "true"
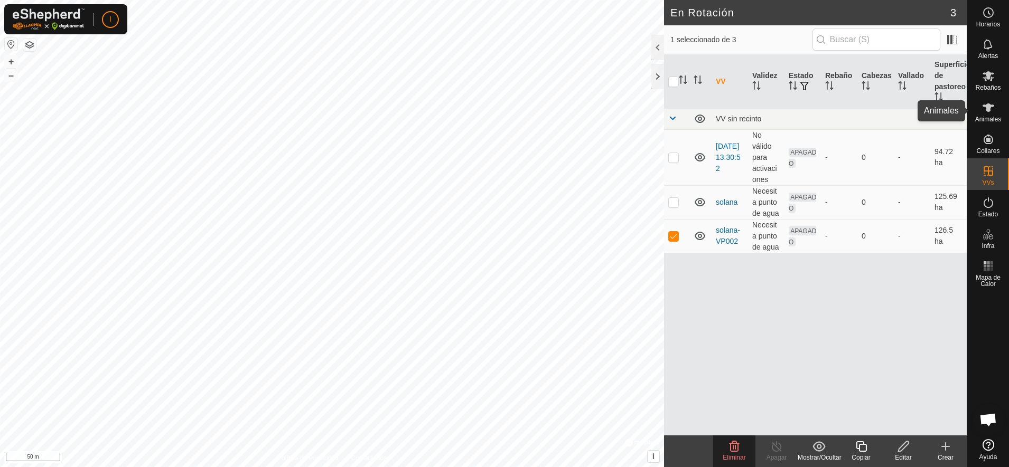
click at [806, 116] on span "Animales" at bounding box center [988, 119] width 26 height 6
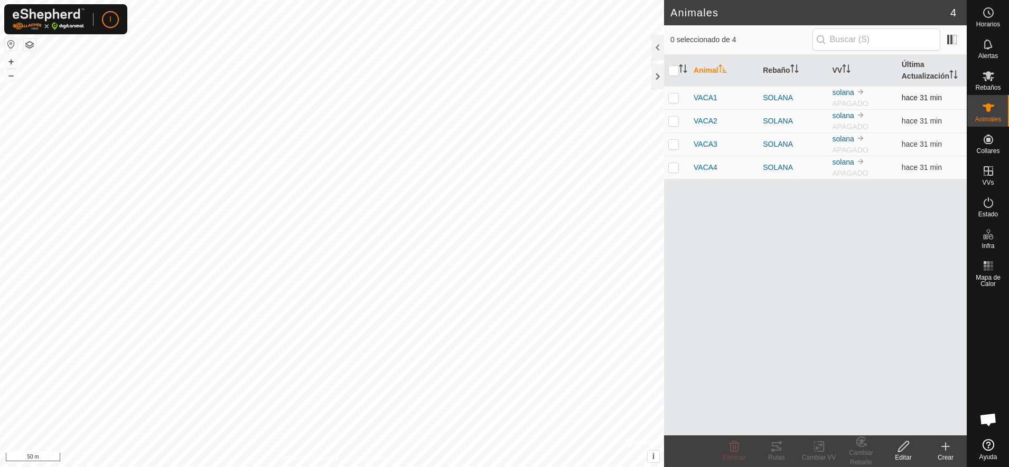
click at [672, 98] on p-checkbox at bounding box center [673, 97] width 11 height 8
checkbox input "true"
click at [672, 125] on p-checkbox at bounding box center [673, 121] width 11 height 8
checkbox input "true"
click at [671, 142] on p-checkbox at bounding box center [673, 144] width 11 height 8
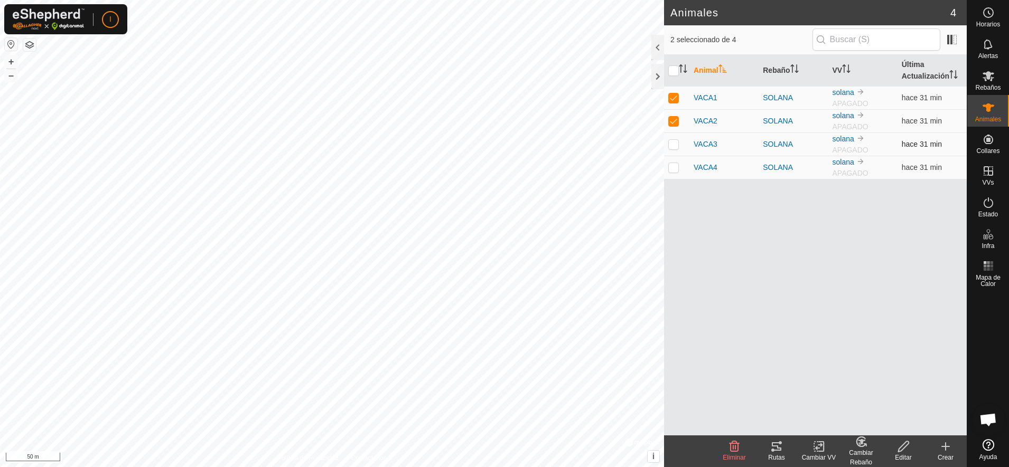
checkbox input "true"
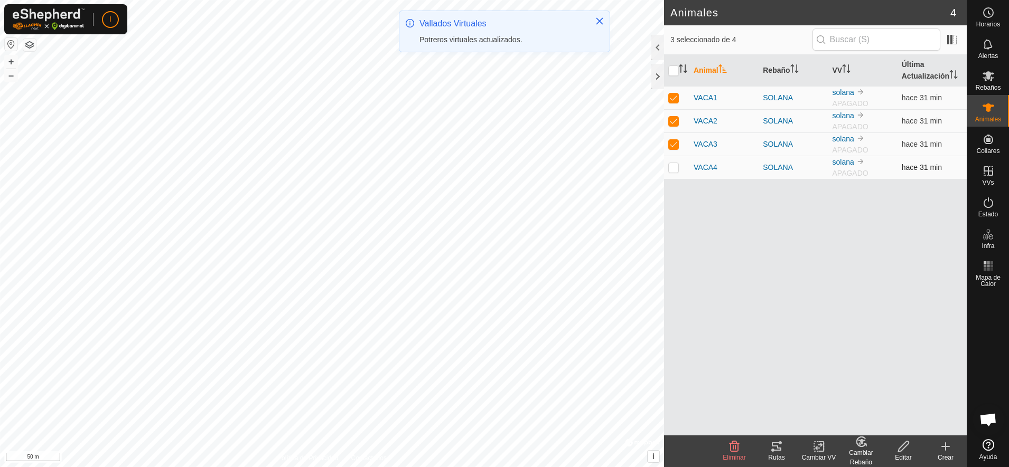
click at [674, 168] on p-checkbox at bounding box center [673, 167] width 11 height 8
checkbox input "true"
click at [806, 373] on rect at bounding box center [819, 447] width 10 height 10
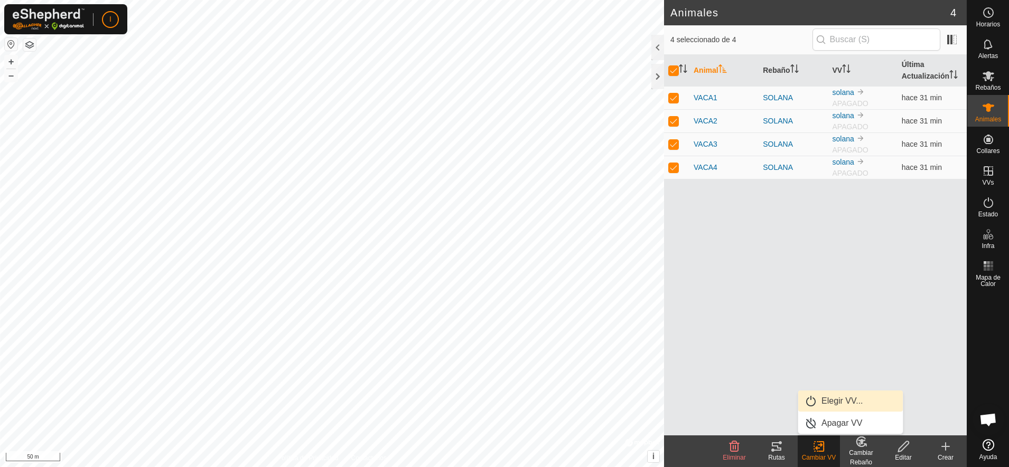
click at [806, 373] on link "Elegir VV..." at bounding box center [850, 401] width 105 height 21
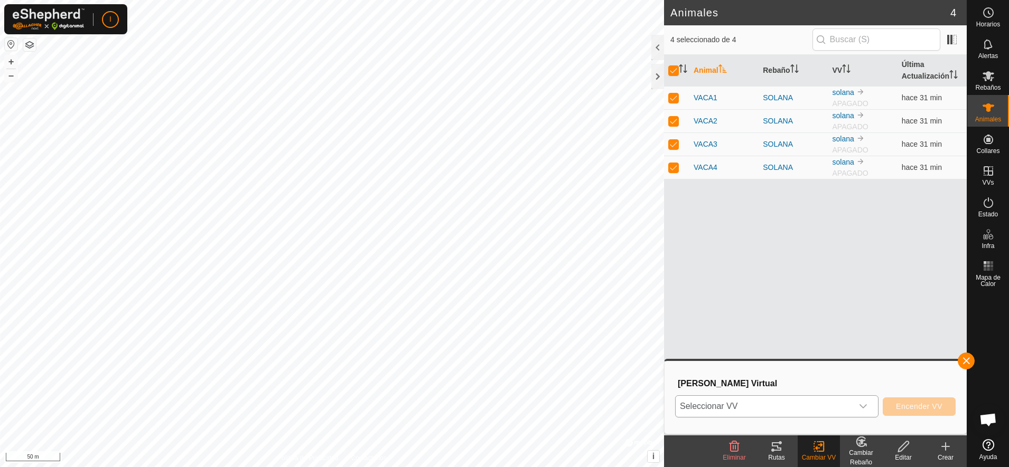
click at [806, 373] on span "Seleccionar VV" at bounding box center [763, 406] width 177 height 21
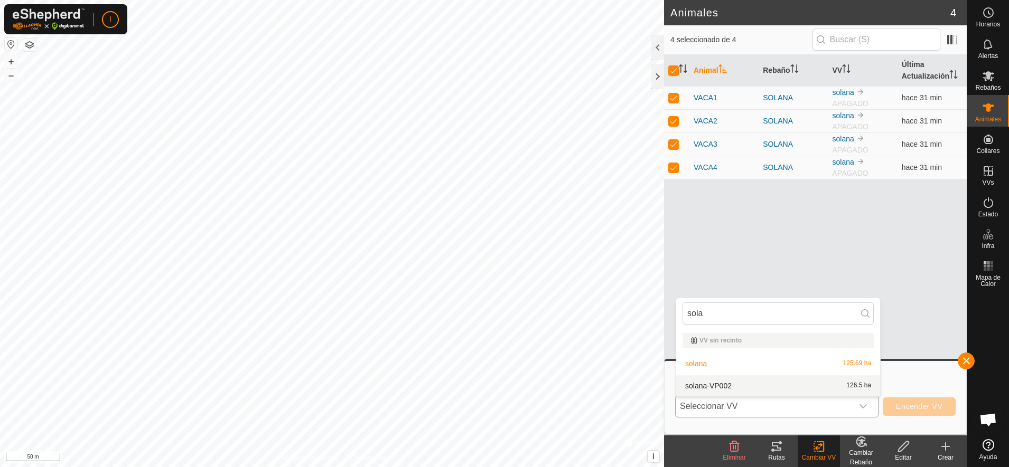
type input "sola"
click at [721, 373] on li "solana-VP002 126.5 ha" at bounding box center [778, 385] width 204 height 21
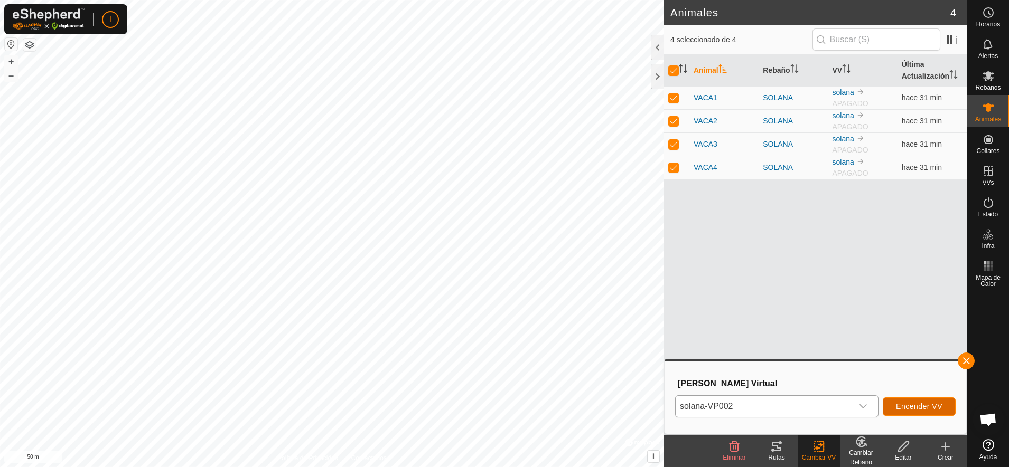
click at [806, 373] on span "Encender VV" at bounding box center [919, 406] width 46 height 8
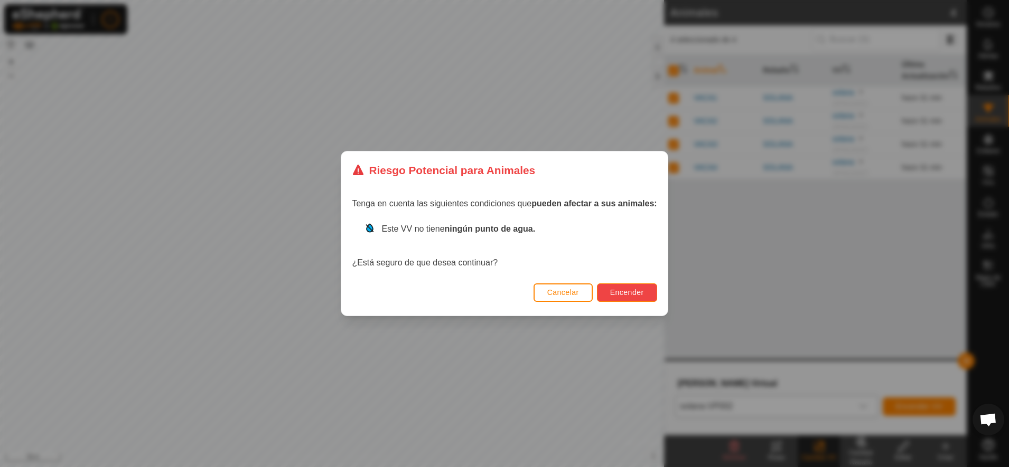
click at [624, 291] on span "Encender" at bounding box center [627, 292] width 34 height 8
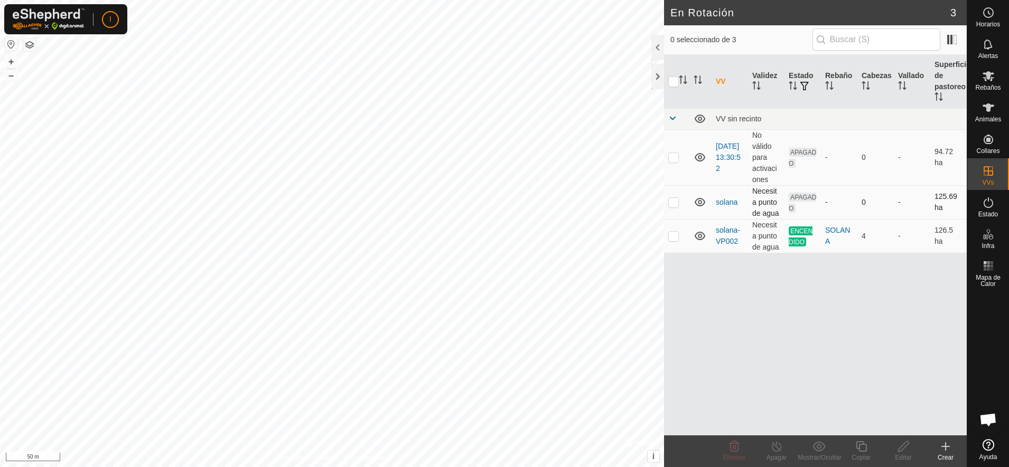
click at [672, 204] on p-checkbox at bounding box center [673, 202] width 11 height 8
click at [734, 373] on icon at bounding box center [734, 446] width 10 height 11
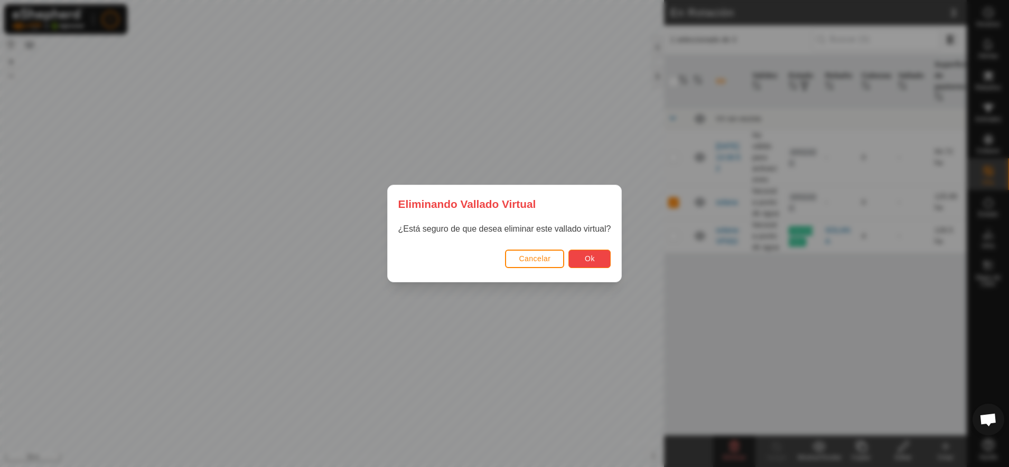
click at [588, 262] on span "Ok" at bounding box center [590, 259] width 10 height 8
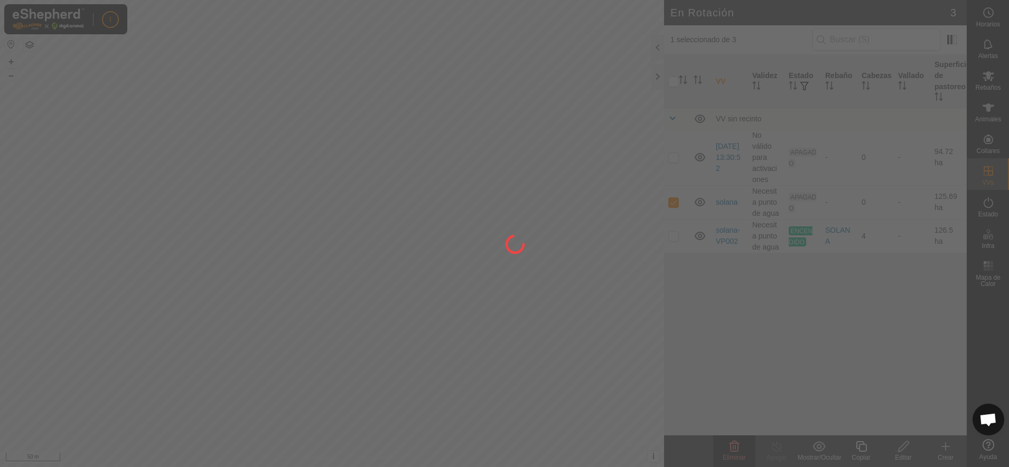
checkbox input "false"
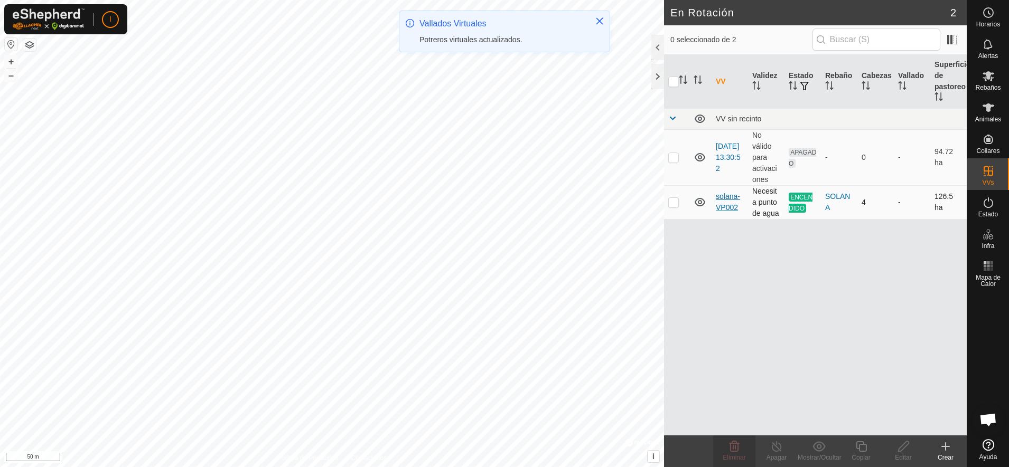
click at [728, 198] on link "solana-VP002" at bounding box center [728, 202] width 24 height 20
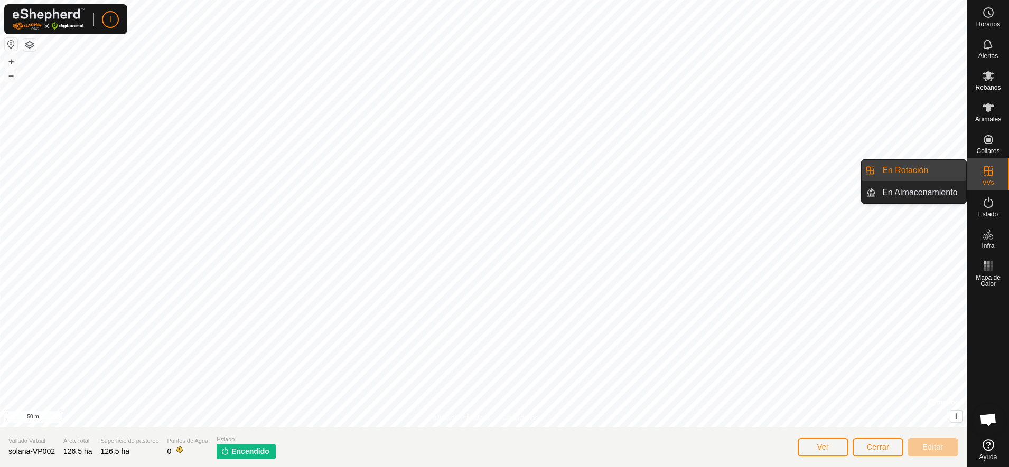
click at [806, 175] on icon at bounding box center [988, 171] width 10 height 10
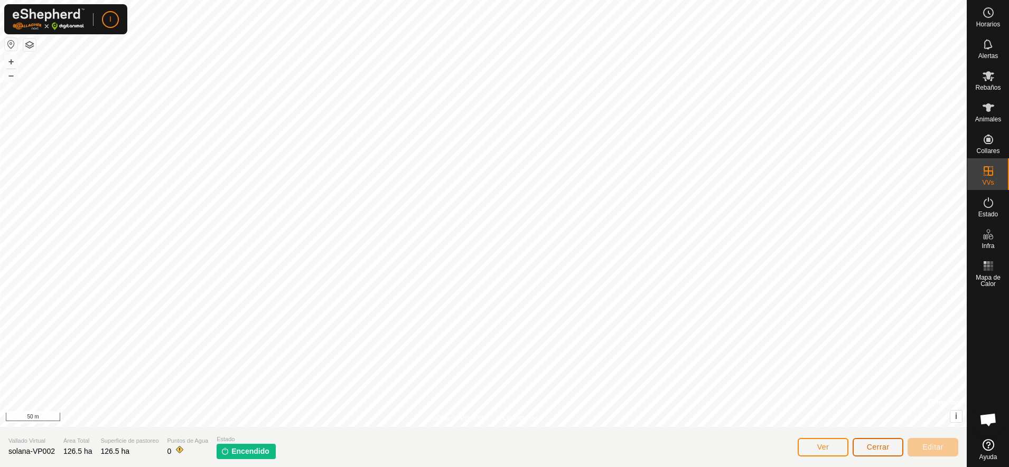
click at [806, 373] on button "Cerrar" at bounding box center [877, 447] width 51 height 18
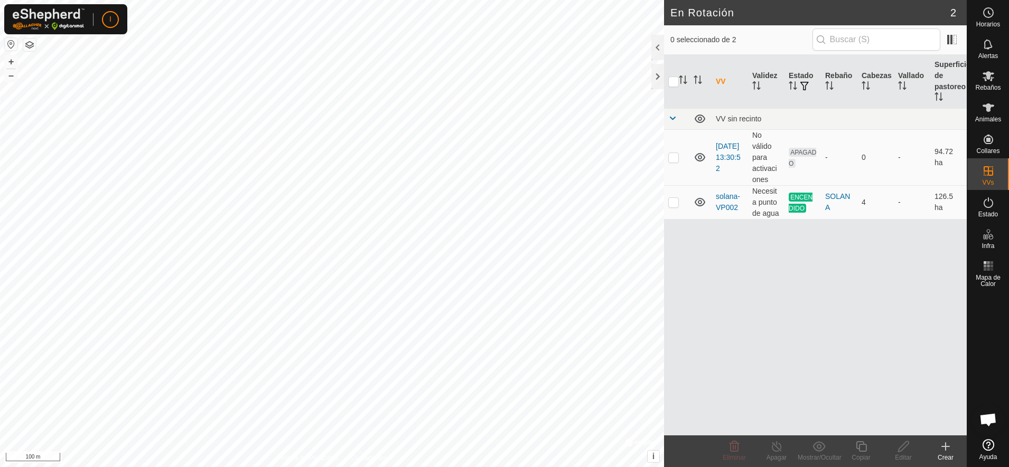
click at [339, 0] on html "I Horarios Alertas Rebaños Animales Collares VVs Estado Infra Mapa de Calor Ayu…" at bounding box center [504, 233] width 1009 height 467
click at [806, 19] on header "En Rotación 2" at bounding box center [815, 12] width 303 height 25
click at [806, 80] on icon at bounding box center [988, 76] width 13 height 13
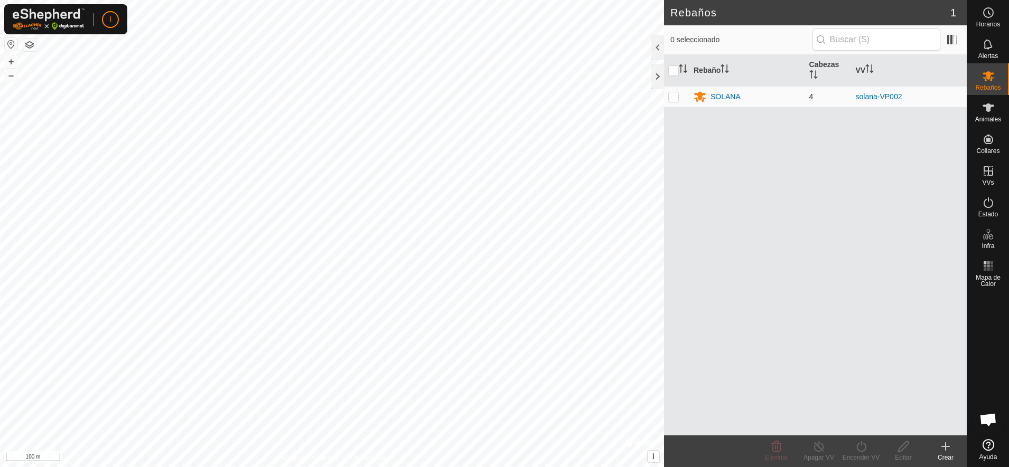
click at [673, 99] on p-checkbox at bounding box center [673, 96] width 11 height 8
checkbox input "true"
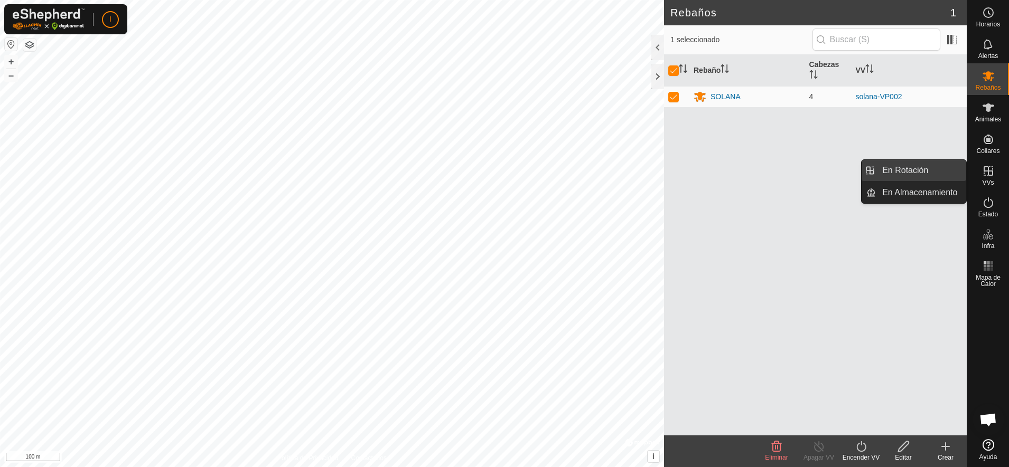
click at [806, 168] on link "En Rotación" at bounding box center [921, 170] width 90 height 21
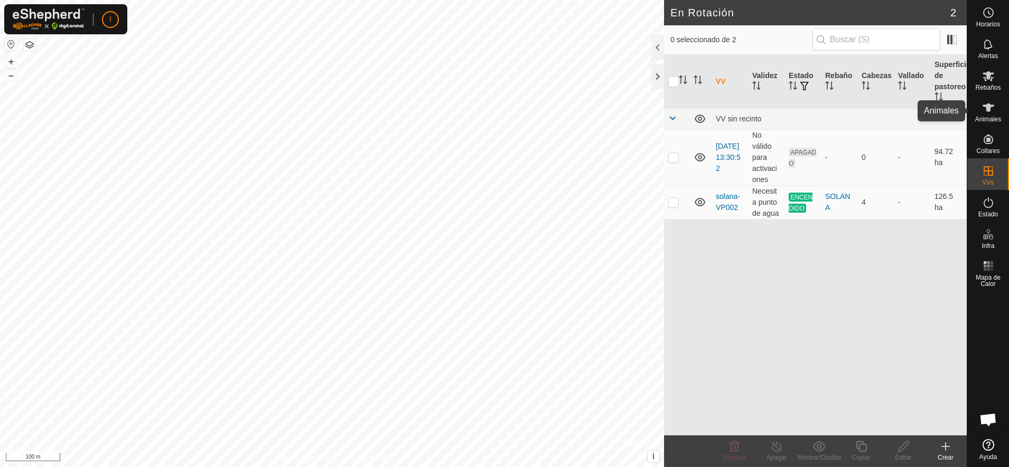
click at [806, 108] on icon at bounding box center [988, 107] width 13 height 13
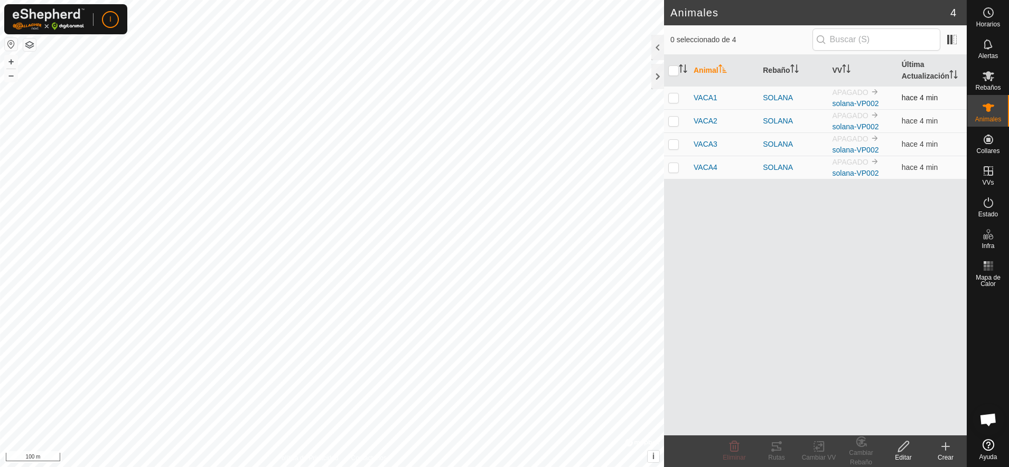
click at [673, 97] on p-checkbox at bounding box center [673, 97] width 11 height 8
checkbox input "true"
click at [671, 123] on p-checkbox at bounding box center [673, 121] width 11 height 8
checkbox input "true"
click at [672, 148] on p-checkbox at bounding box center [673, 144] width 11 height 8
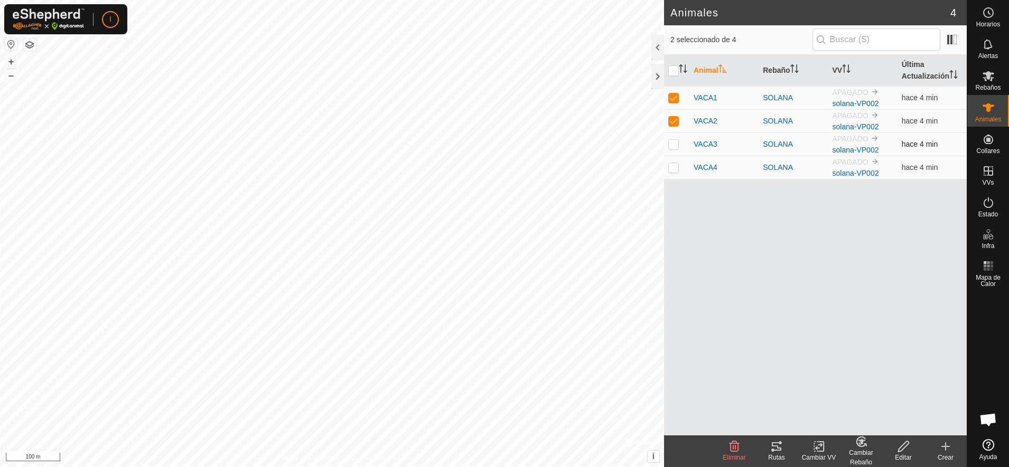
checkbox input "true"
click at [673, 165] on p-checkbox at bounding box center [673, 167] width 11 height 8
checkbox input "true"
click at [806, 373] on icon at bounding box center [818, 446] width 13 height 13
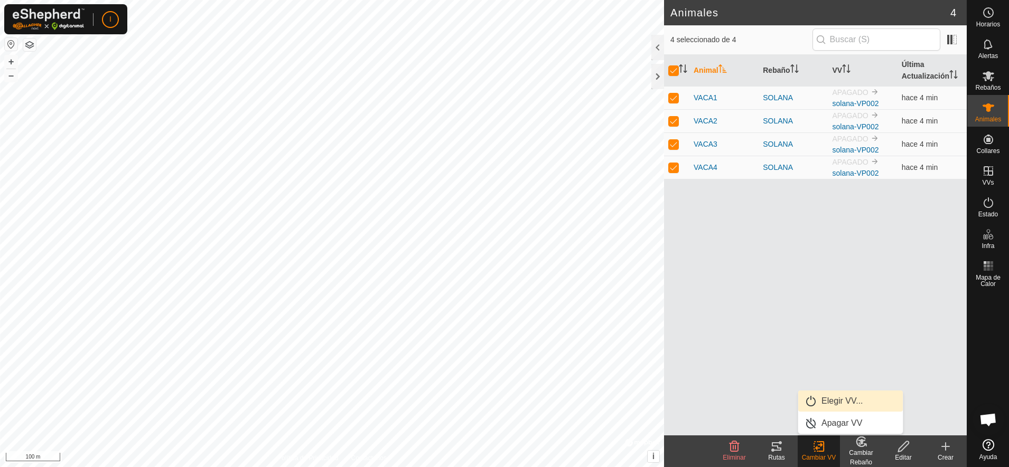
click at [806, 373] on link "Elegir VV..." at bounding box center [850, 401] width 105 height 21
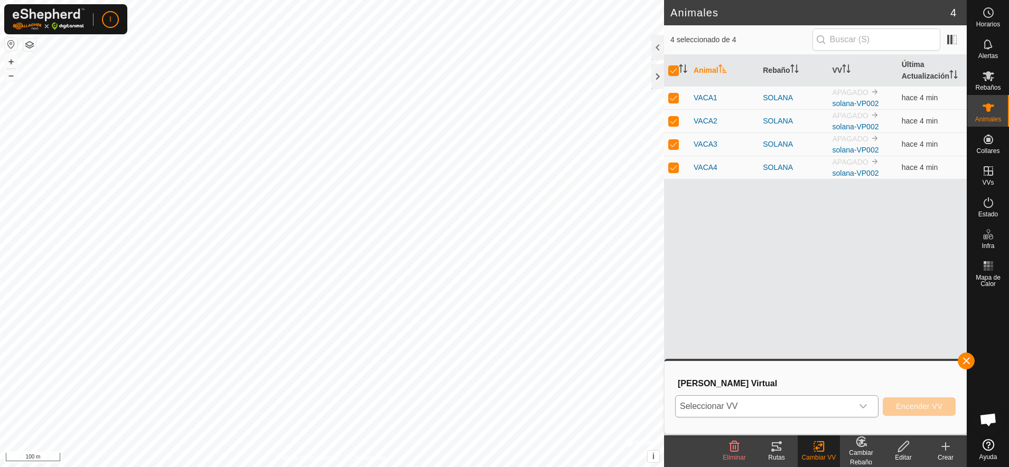
click at [806, 373] on span "Seleccionar VV" at bounding box center [763, 406] width 177 height 21
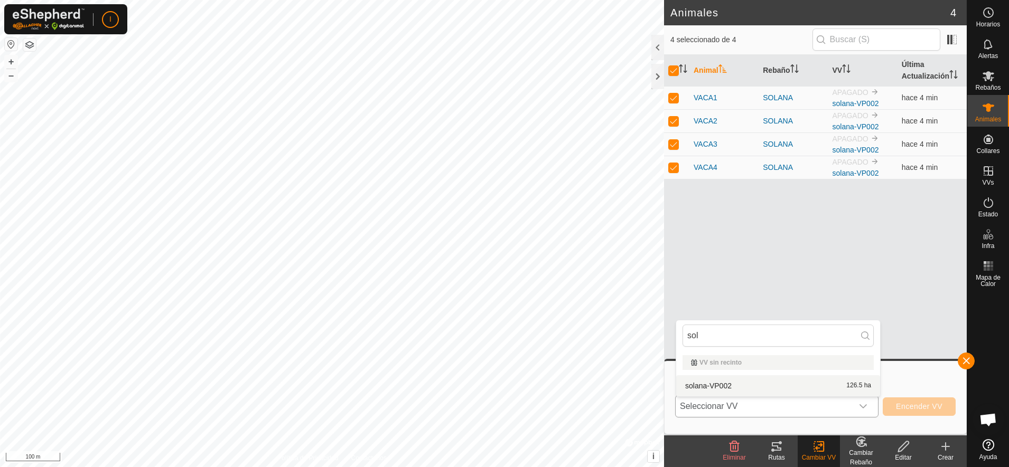
type input "sol"
click at [703, 373] on li "solana-VP002 126.5 ha" at bounding box center [778, 385] width 204 height 21
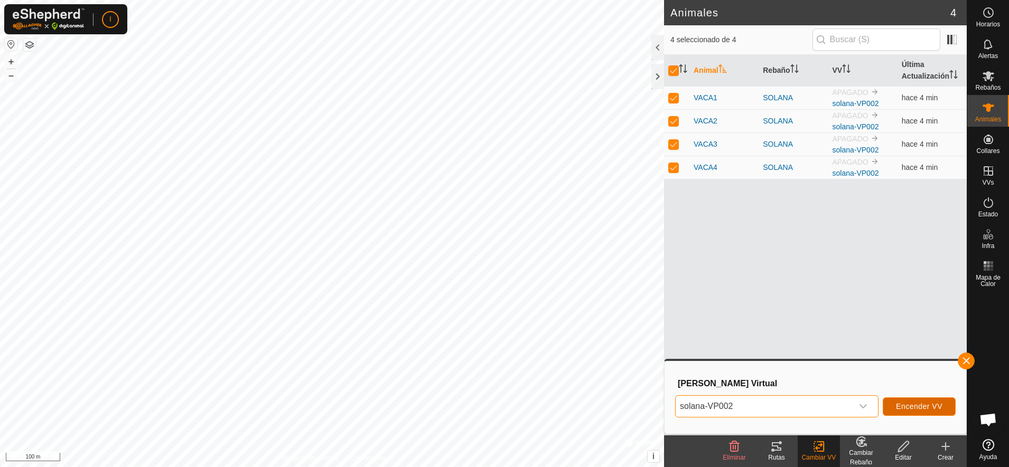
click at [806, 373] on span "Encender VV" at bounding box center [919, 406] width 46 height 8
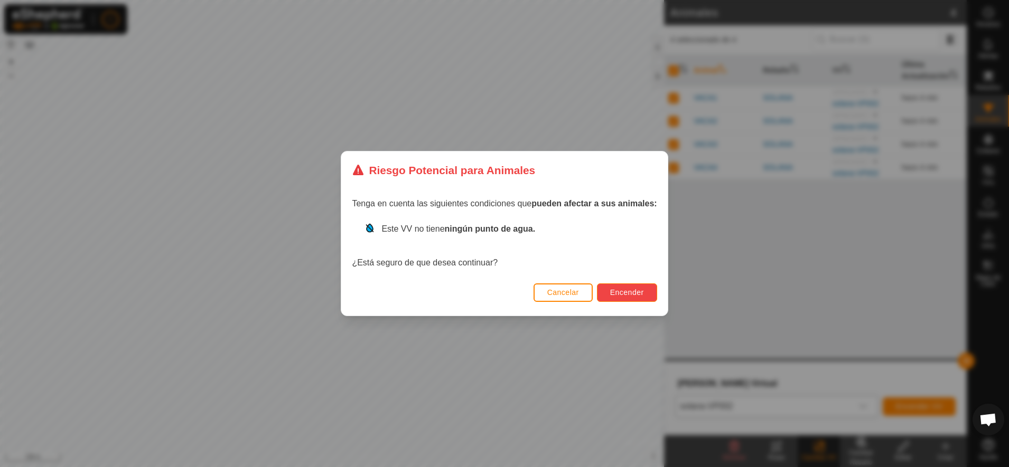
click at [634, 289] on span "Encender" at bounding box center [627, 292] width 34 height 8
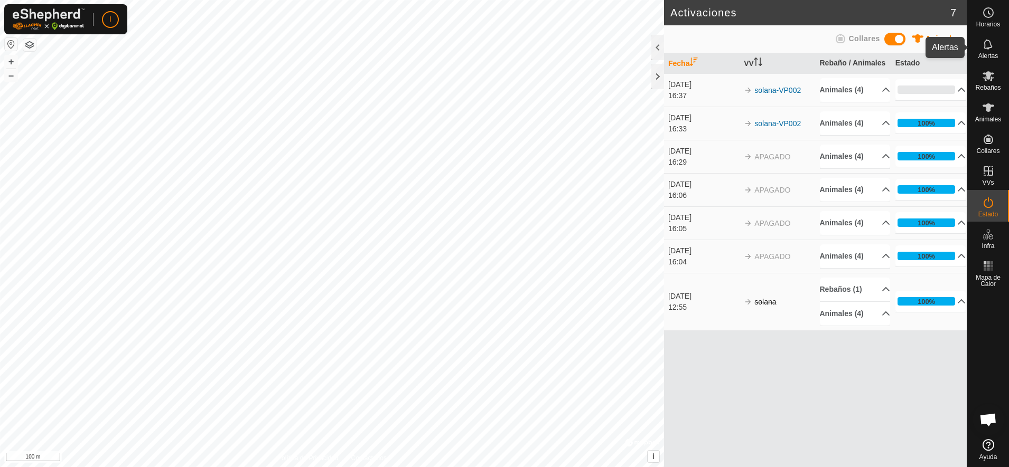
click at [806, 50] on icon at bounding box center [988, 44] width 13 height 13
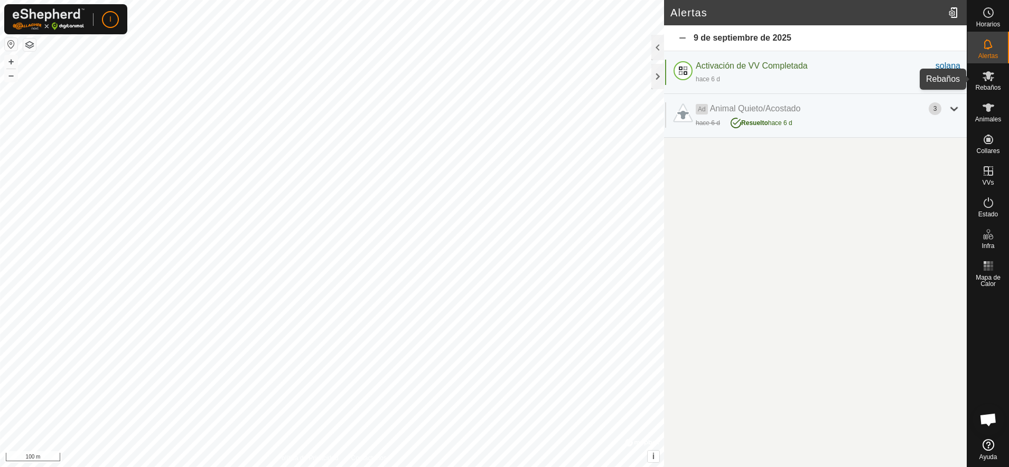
click at [806, 81] on icon at bounding box center [988, 76] width 13 height 13
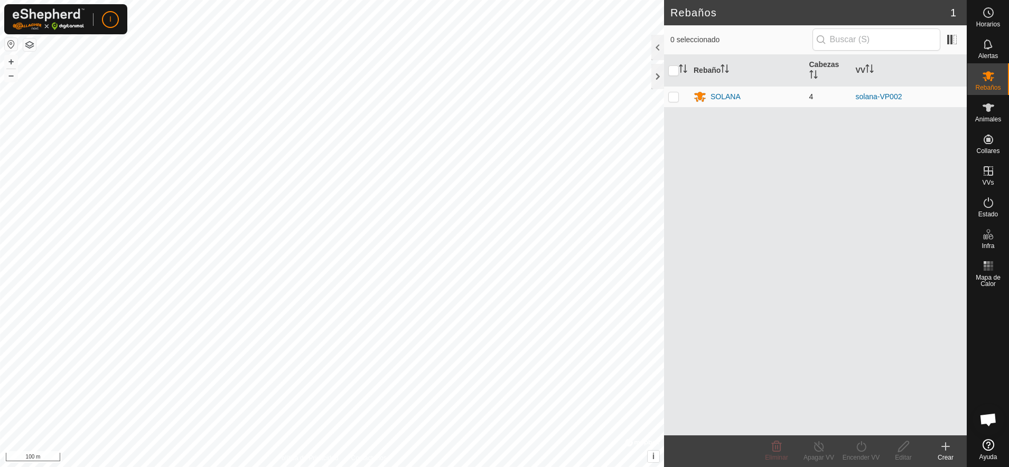
click at [674, 99] on p-checkbox at bounding box center [673, 96] width 11 height 8
checkbox input "true"
click at [670, 96] on p-checkbox at bounding box center [673, 96] width 11 height 8
checkbox input "false"
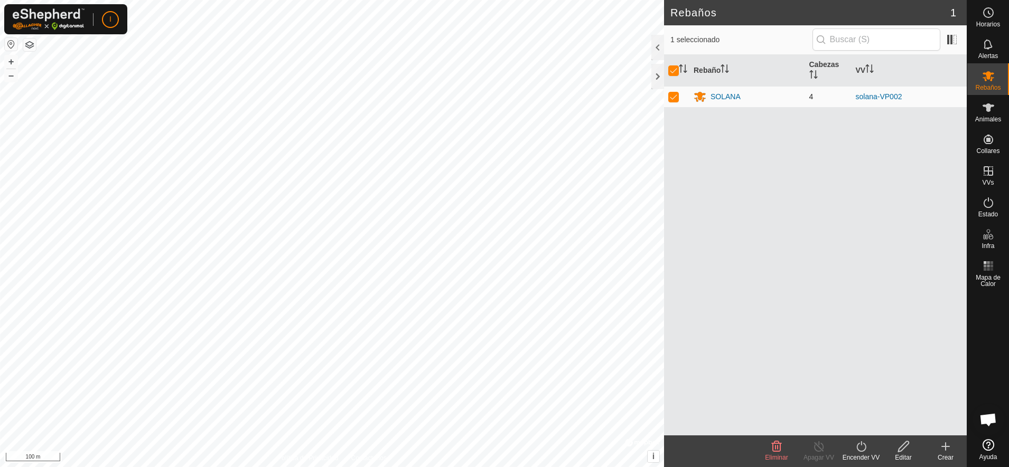
checkbox input "false"
click at [806, 107] on es-animals-svg-icon at bounding box center [988, 107] width 19 height 17
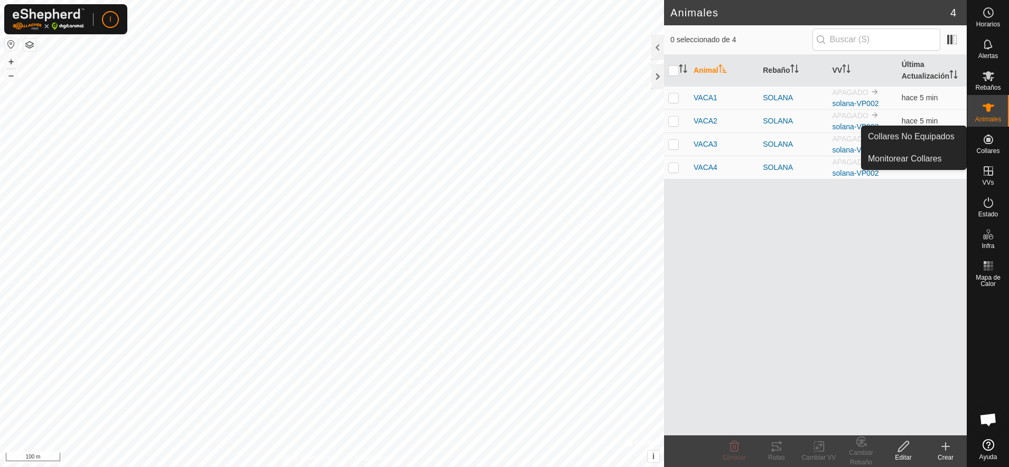
click at [806, 143] on icon at bounding box center [988, 140] width 10 height 10
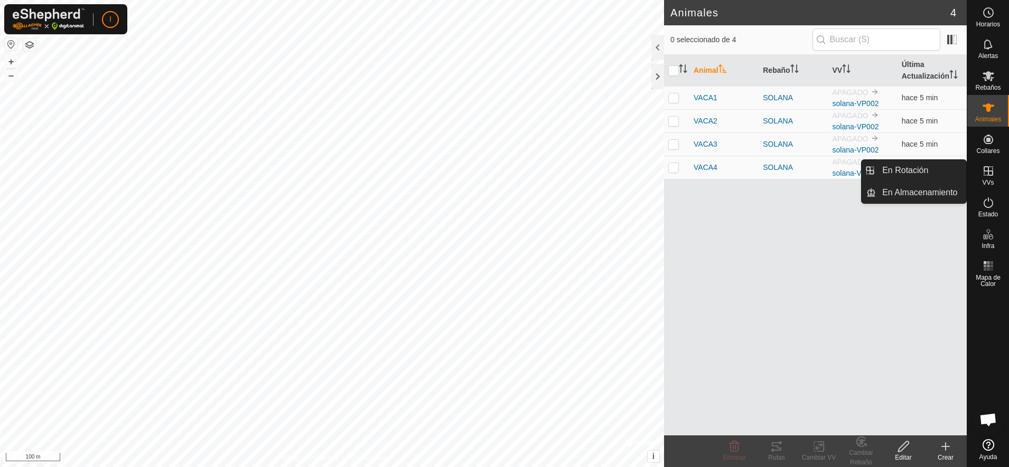
click at [806, 173] on icon at bounding box center [988, 171] width 13 height 13
click at [806, 172] on link "En Rotación" at bounding box center [921, 170] width 90 height 21
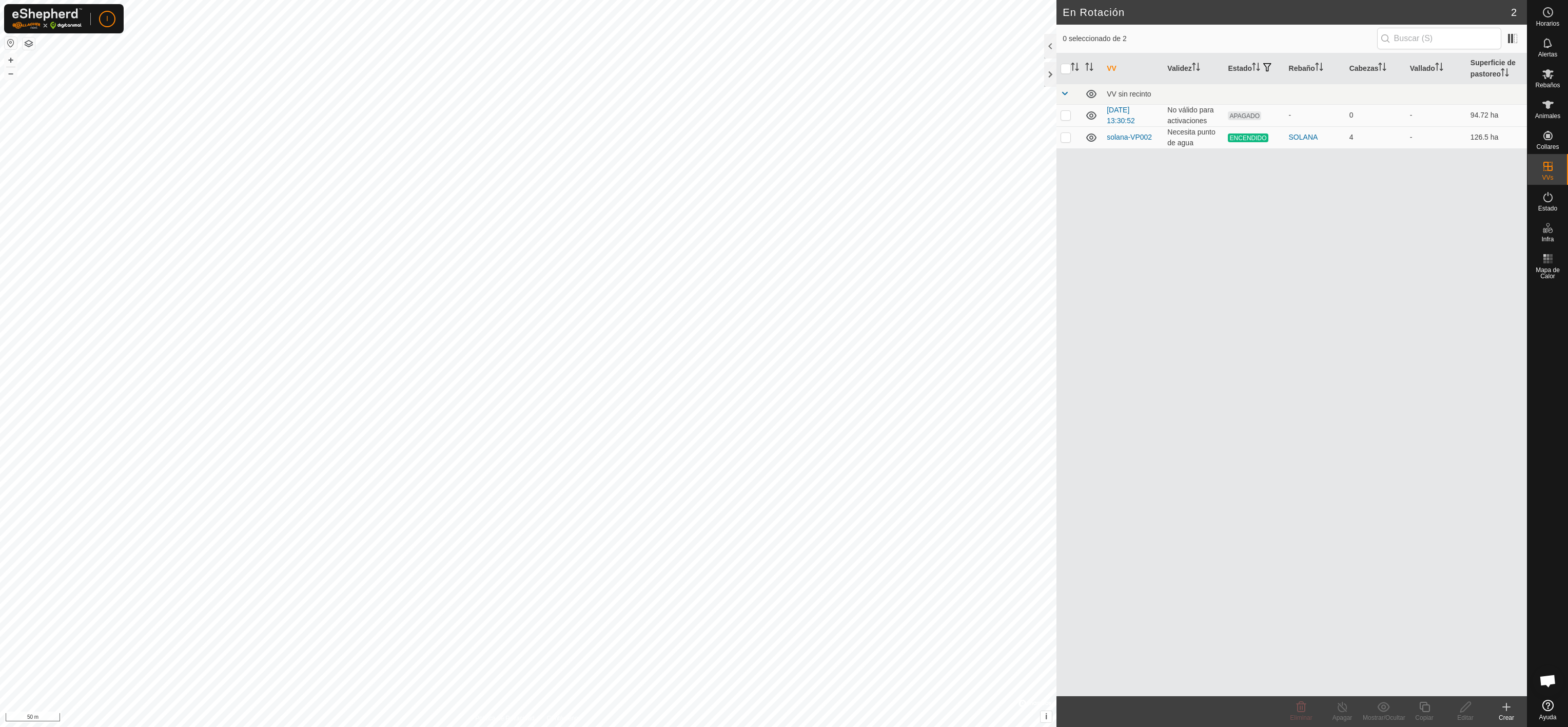
checkbox input "true"
